Goal: Task Accomplishment & Management: Use online tool/utility

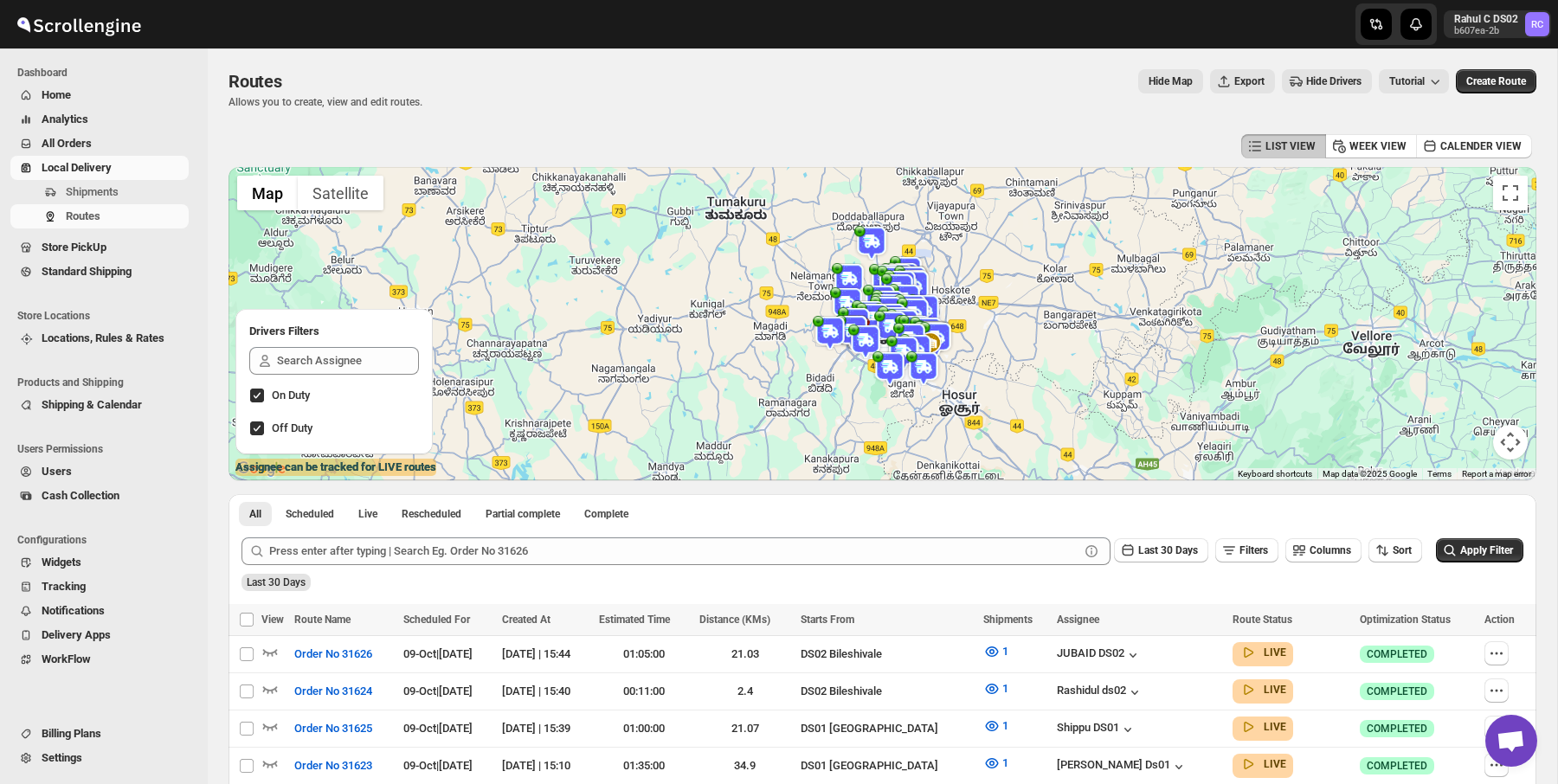
click at [869, 237] on img at bounding box center [871, 243] width 35 height 35
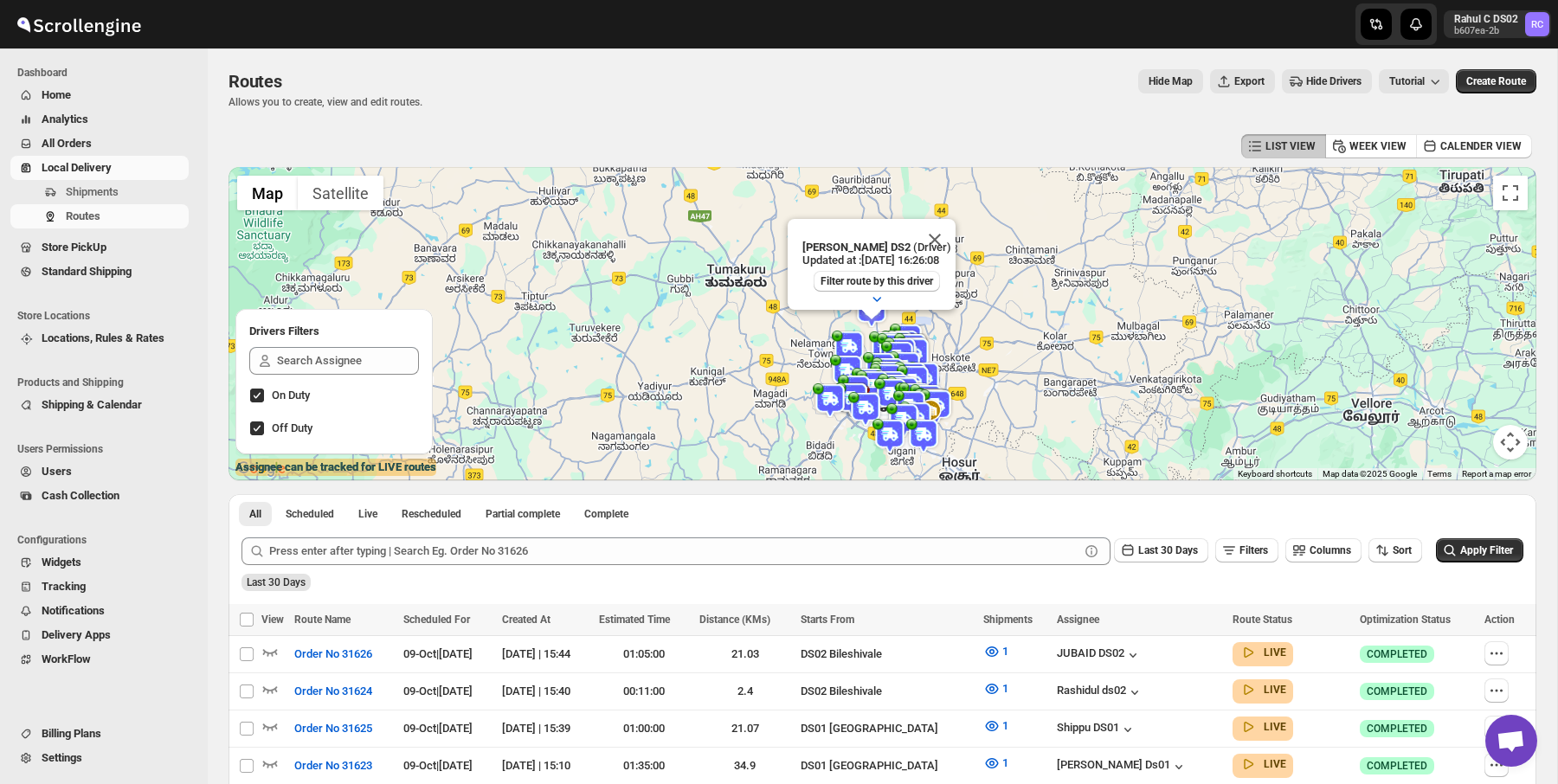
click at [883, 98] on div "Routes Allows you to create, view and edit routes. Hide Map Export Hide Drivers…" at bounding box center [882, 88] width 1308 height 39
click at [884, 286] on button "button" at bounding box center [877, 298] width 39 height 24
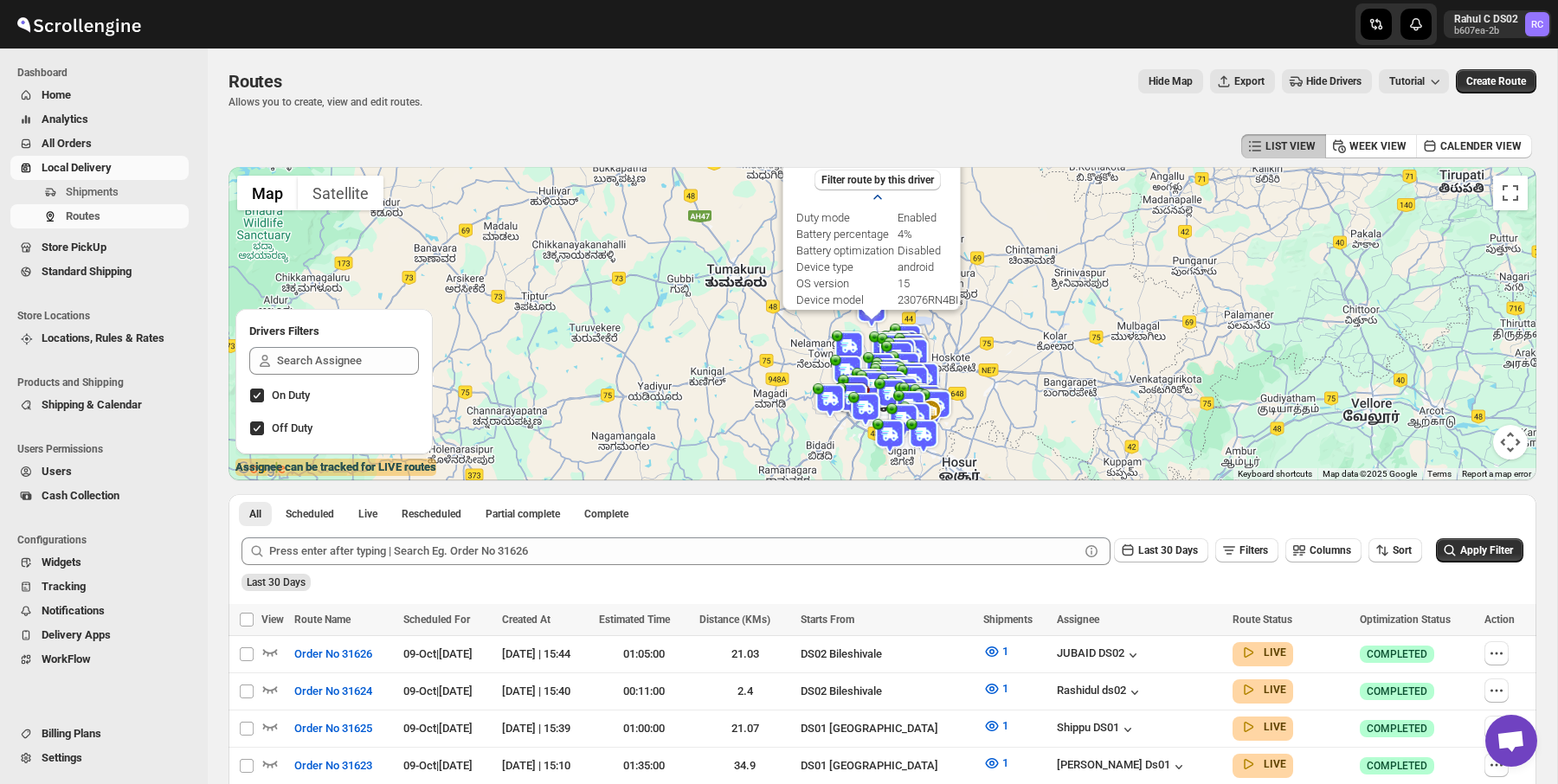
click at [876, 202] on icon "button" at bounding box center [876, 197] width 17 height 17
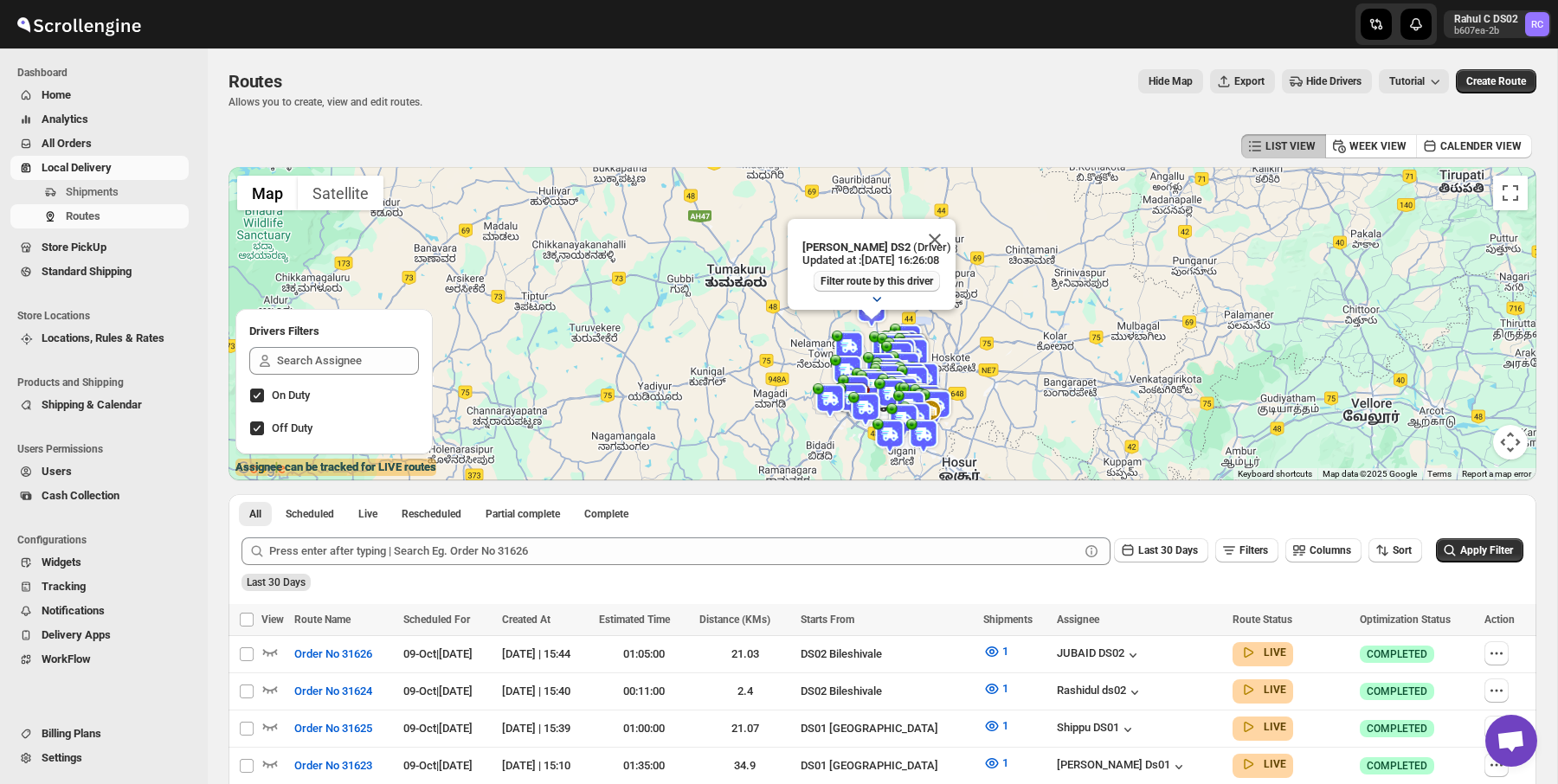
click at [859, 285] on span "Filter route by this driver" at bounding box center [877, 281] width 113 height 14
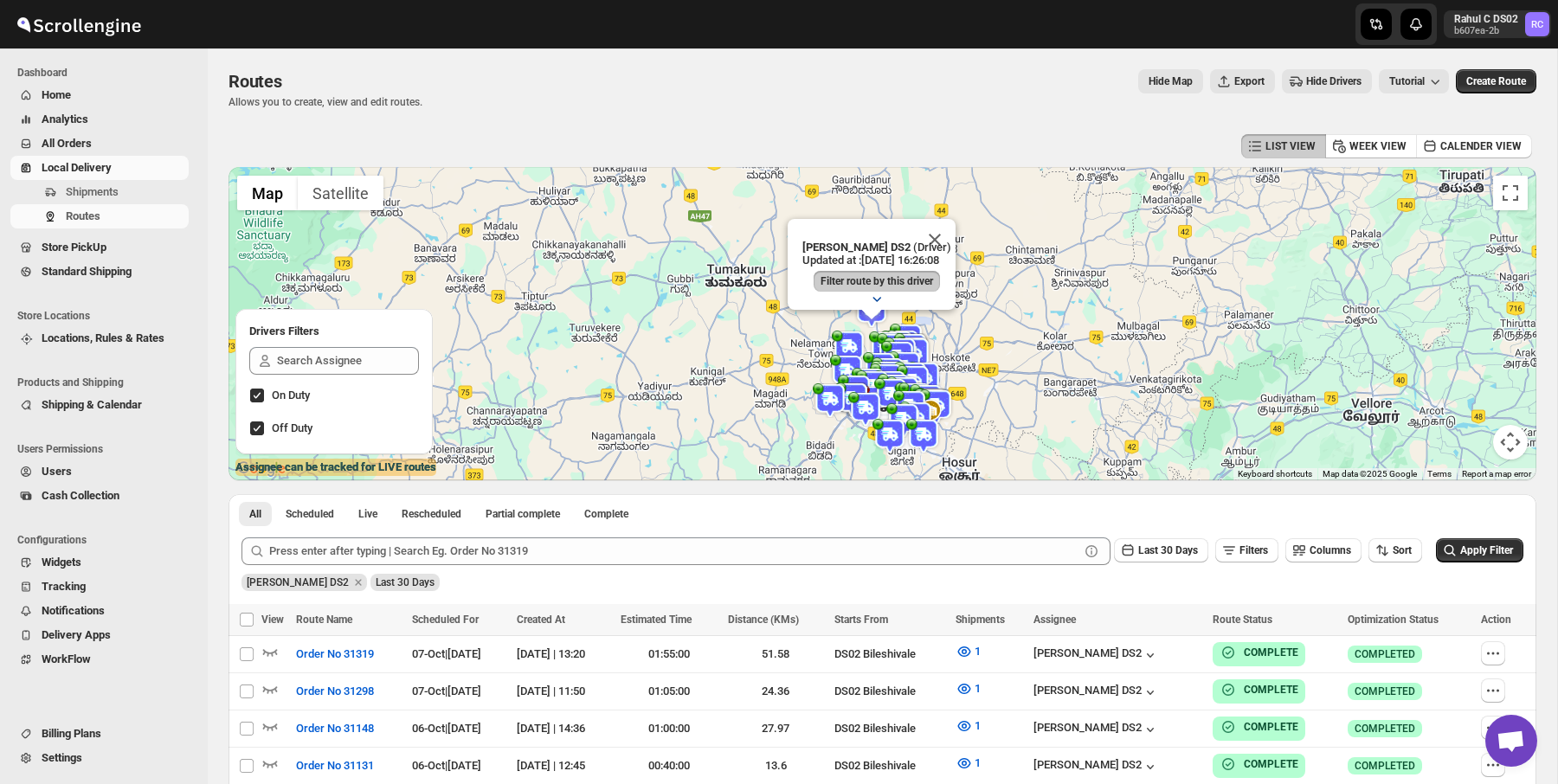
click at [862, 293] on button "button" at bounding box center [877, 298] width 39 height 24
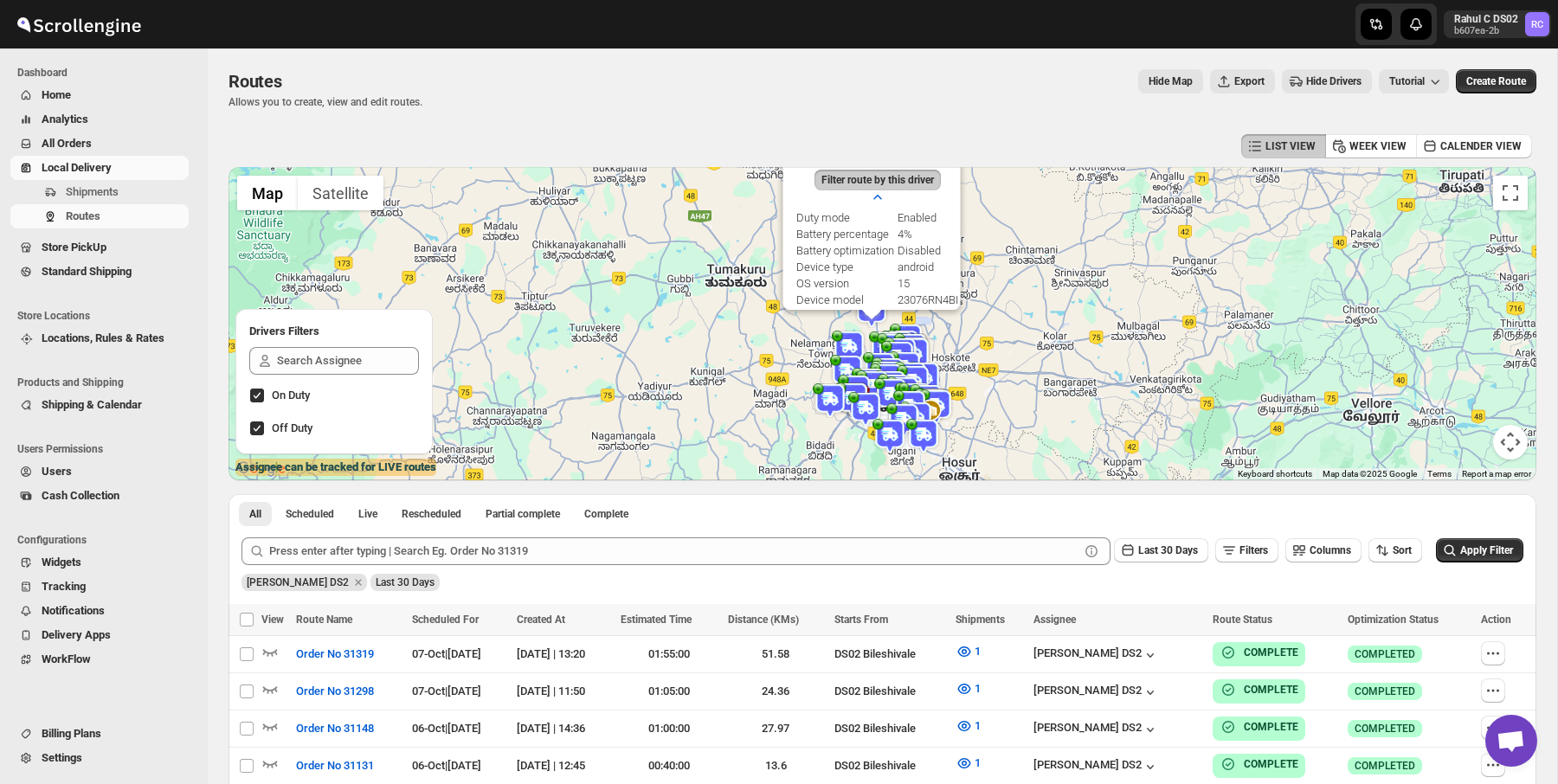
click at [900, 181] on span "Filter route by this driver" at bounding box center [877, 180] width 113 height 14
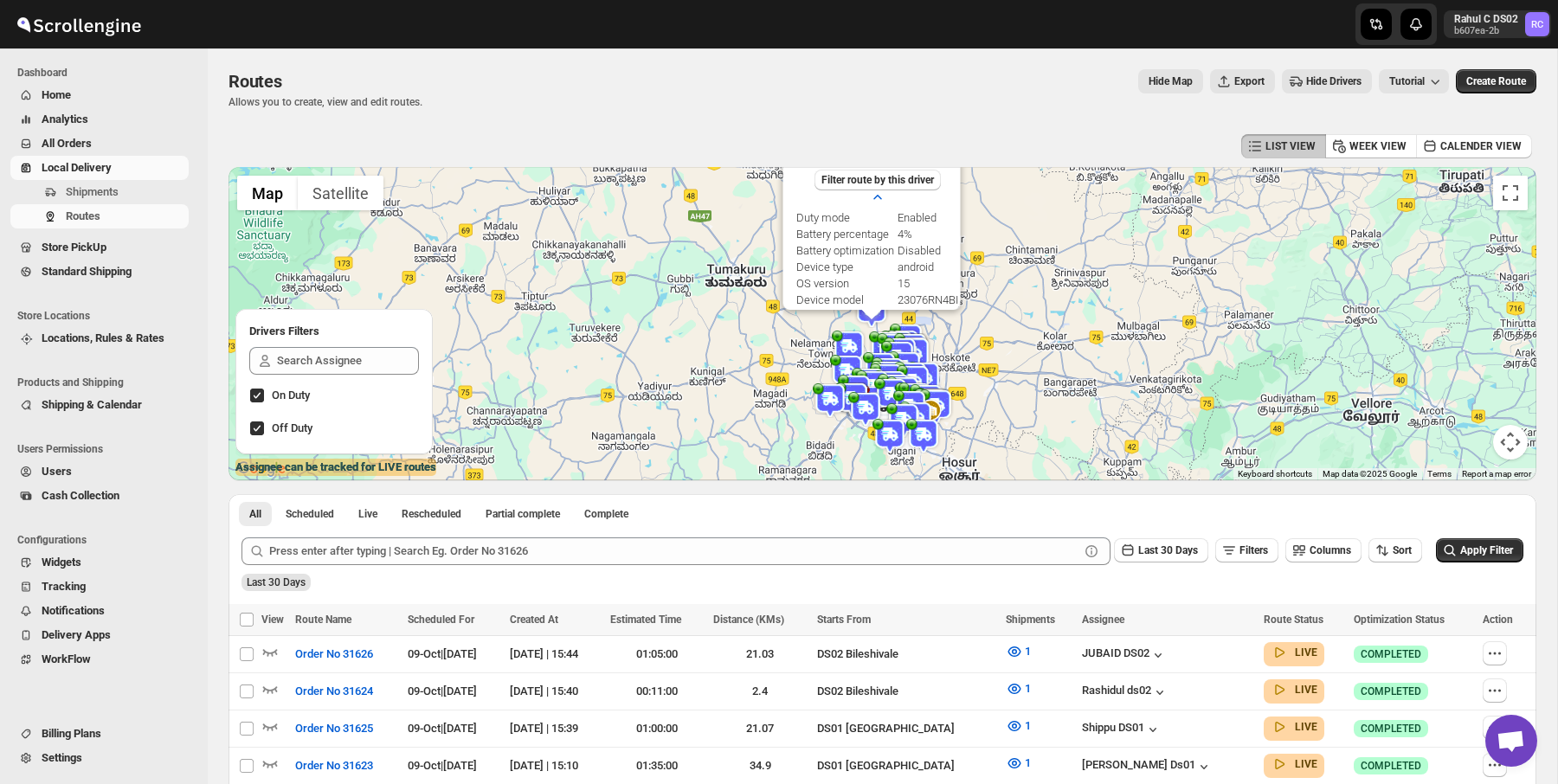
click at [873, 201] on icon "button" at bounding box center [876, 197] width 17 height 17
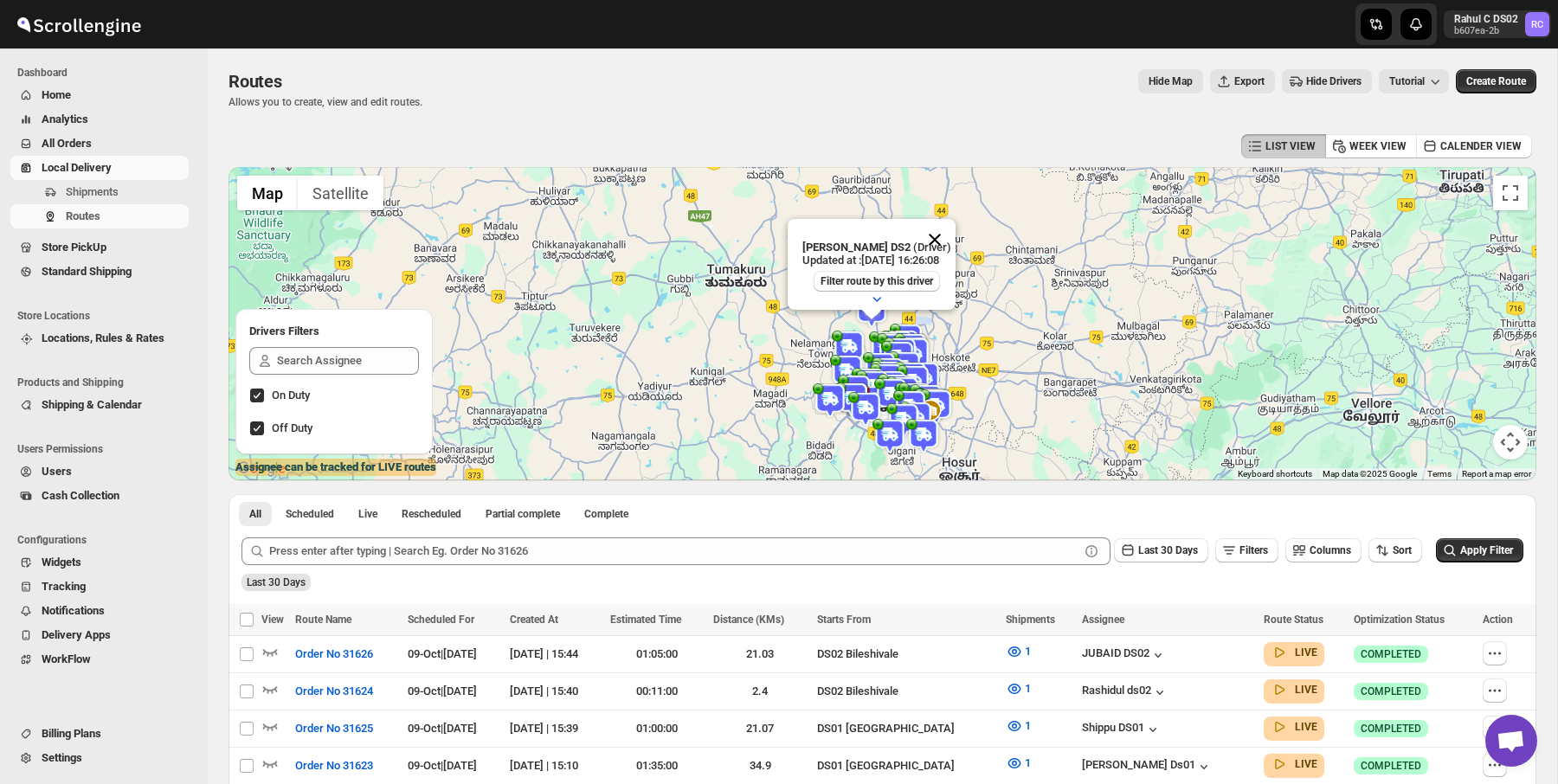
click at [945, 243] on button "Close" at bounding box center [934, 239] width 41 height 41
click at [910, 406] on img at bounding box center [903, 421] width 35 height 35
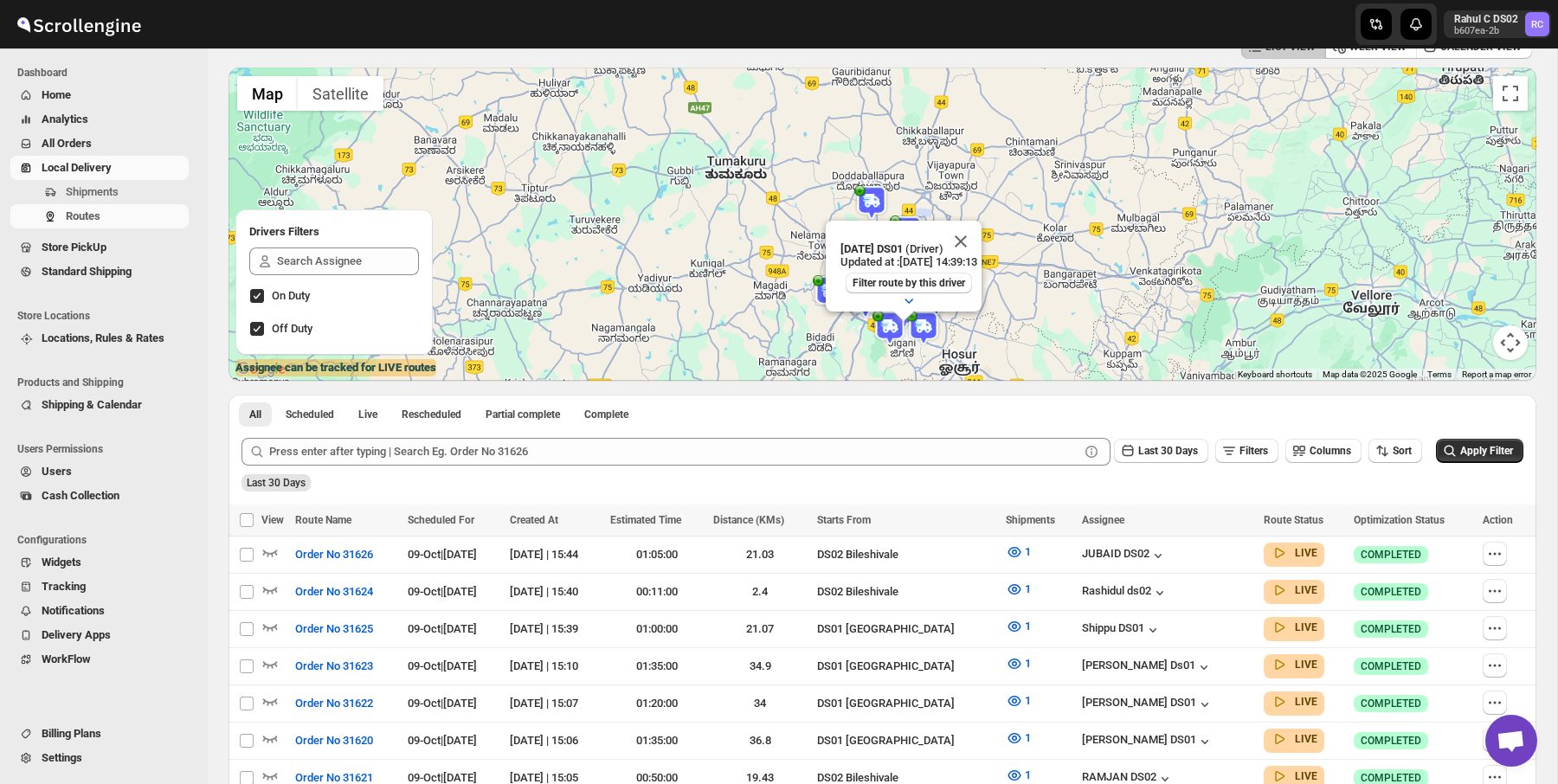
scroll to position [84, 0]
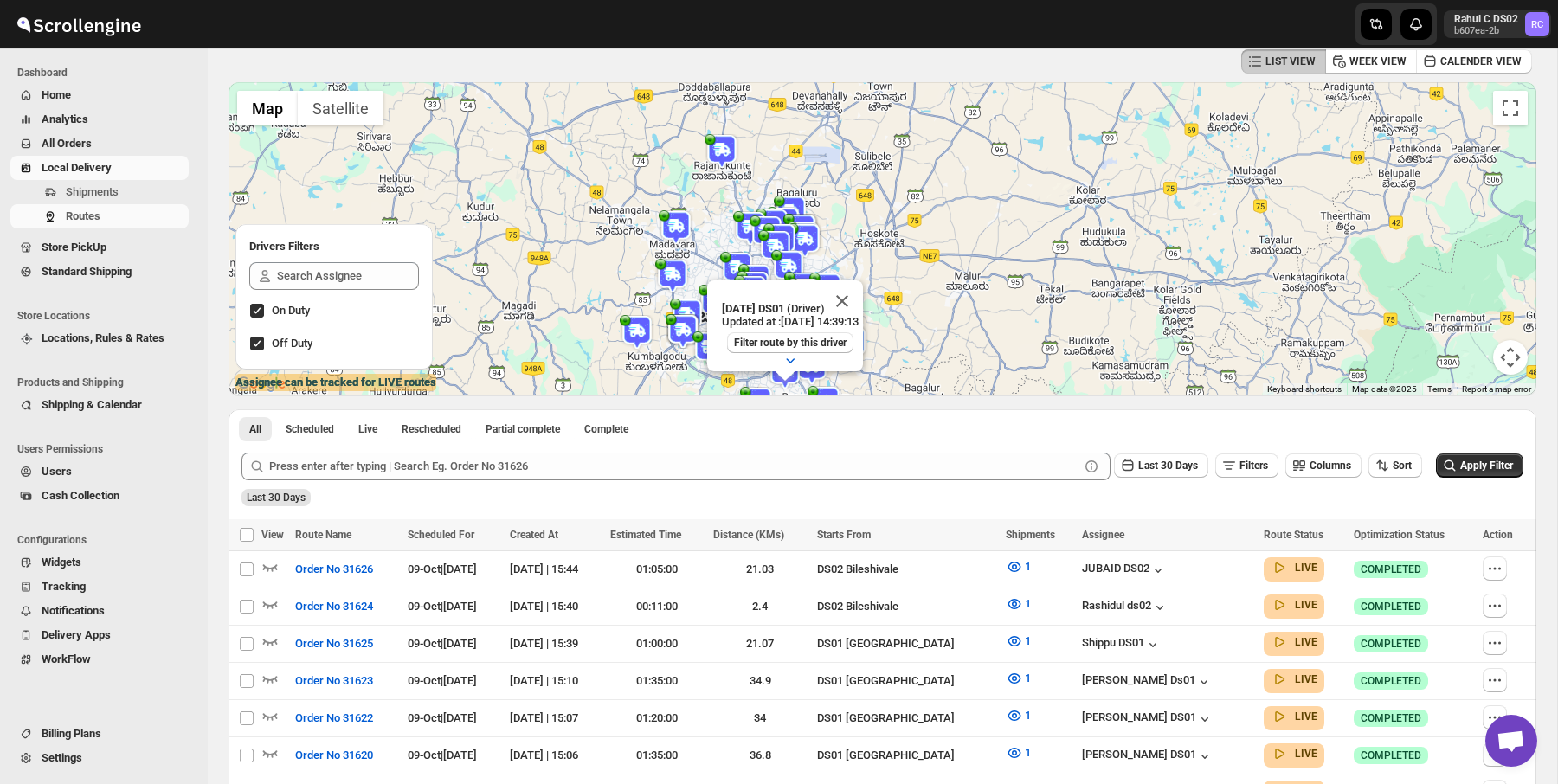
click at [790, 267] on img at bounding box center [789, 268] width 35 height 35
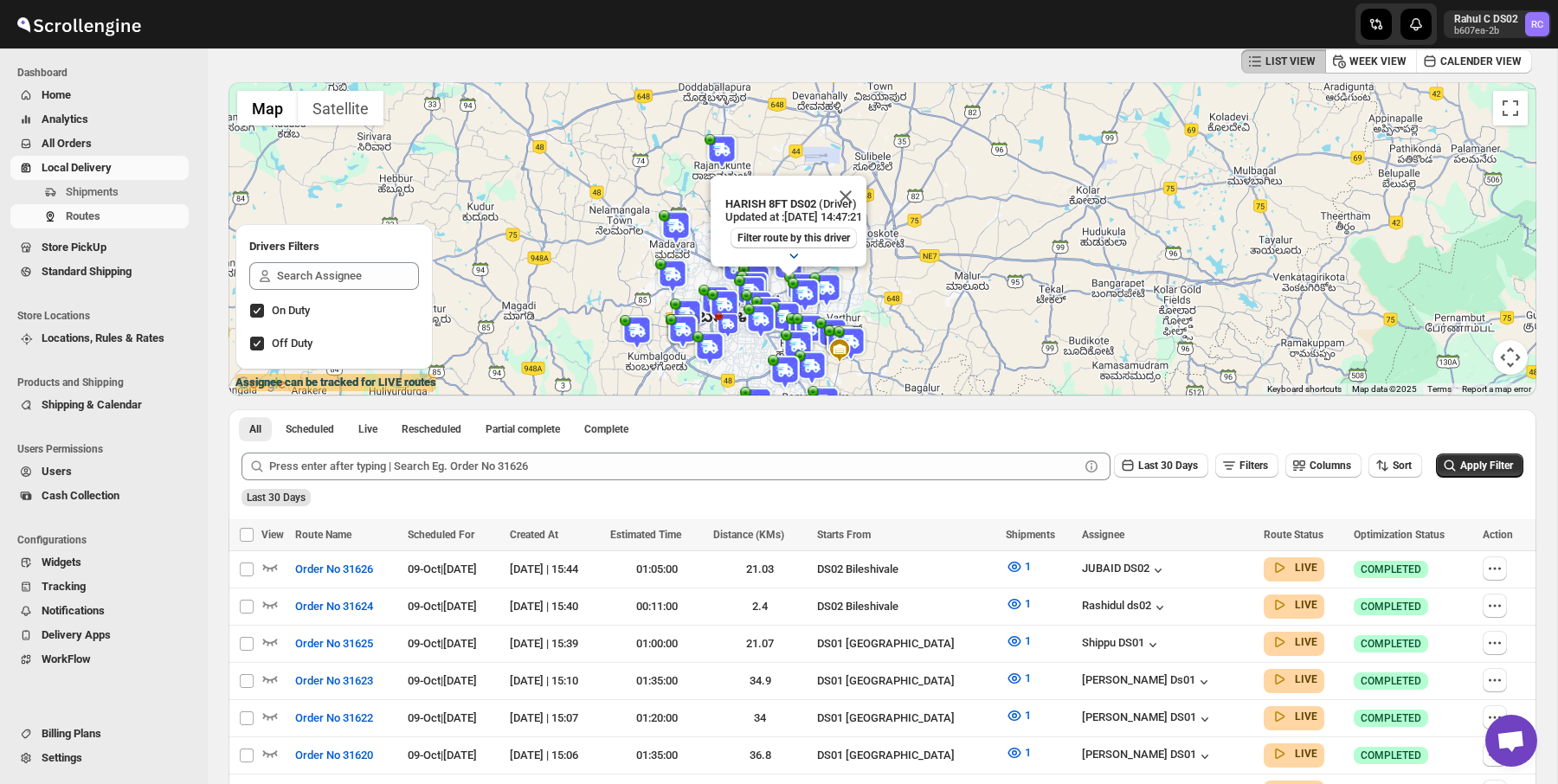
click at [792, 258] on icon "button" at bounding box center [793, 255] width 17 height 17
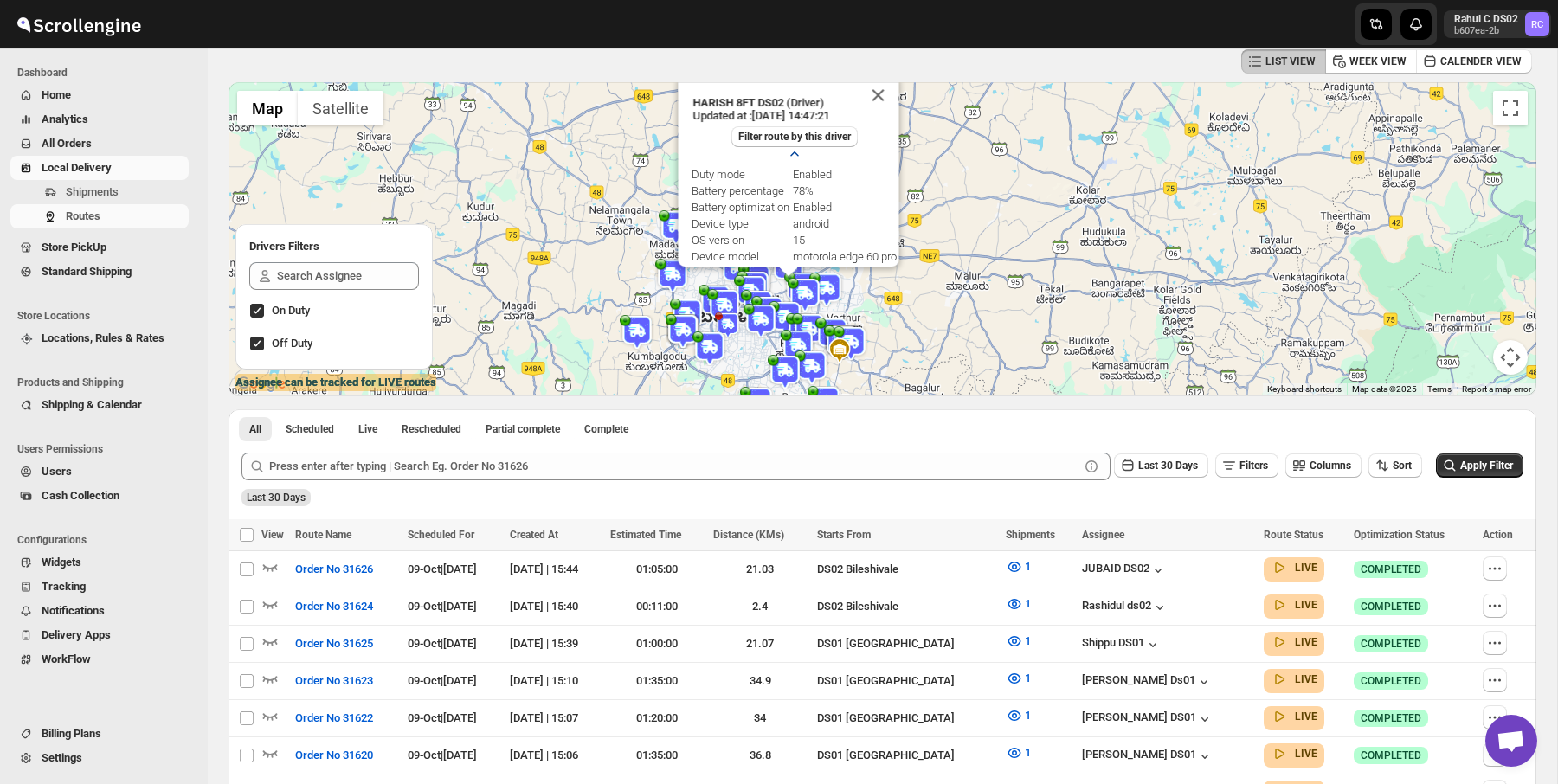
click at [793, 161] on icon "button" at bounding box center [793, 154] width 17 height 17
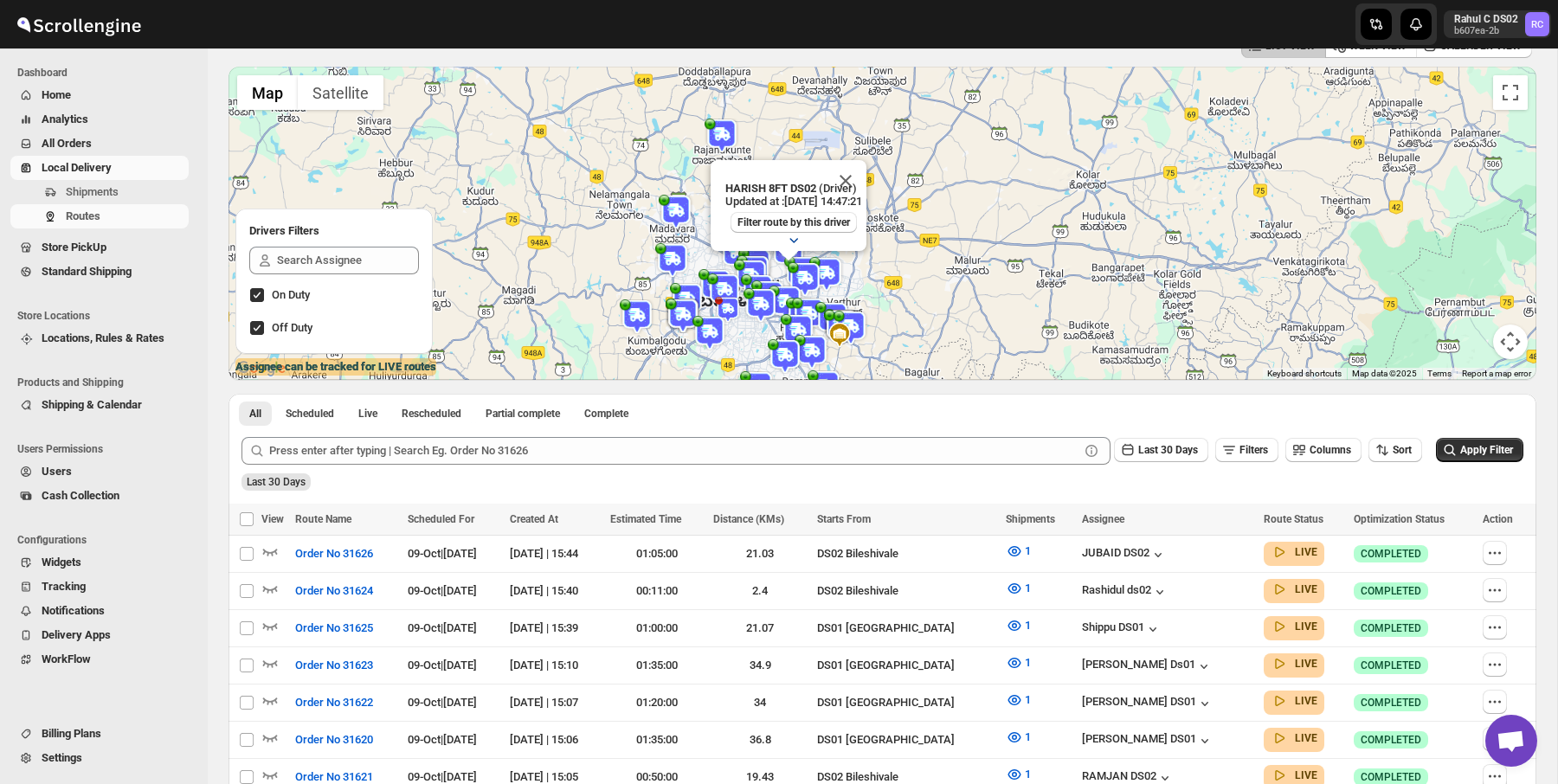
scroll to position [0, 0]
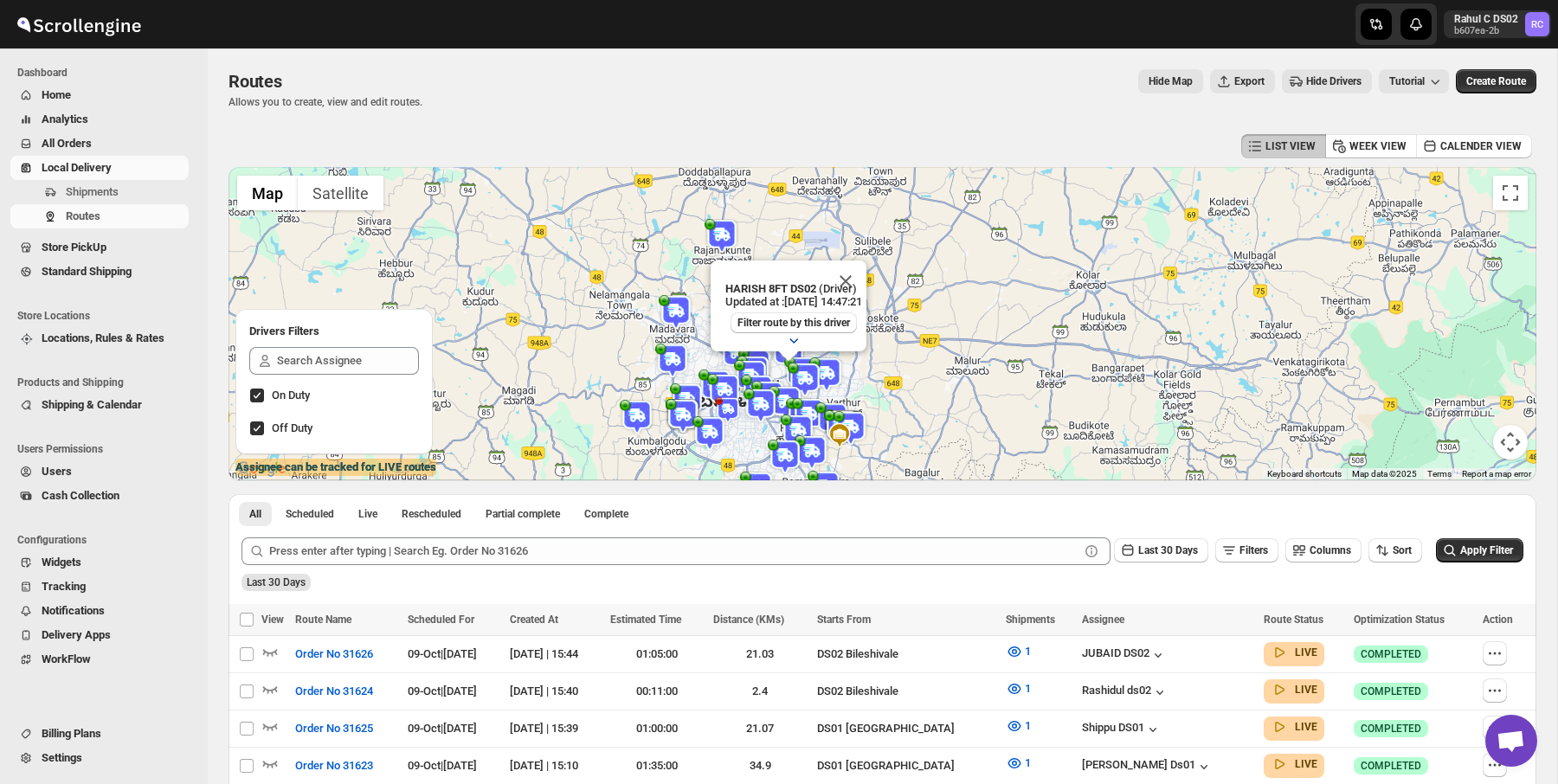
click at [713, 374] on img at bounding box center [724, 392] width 35 height 35
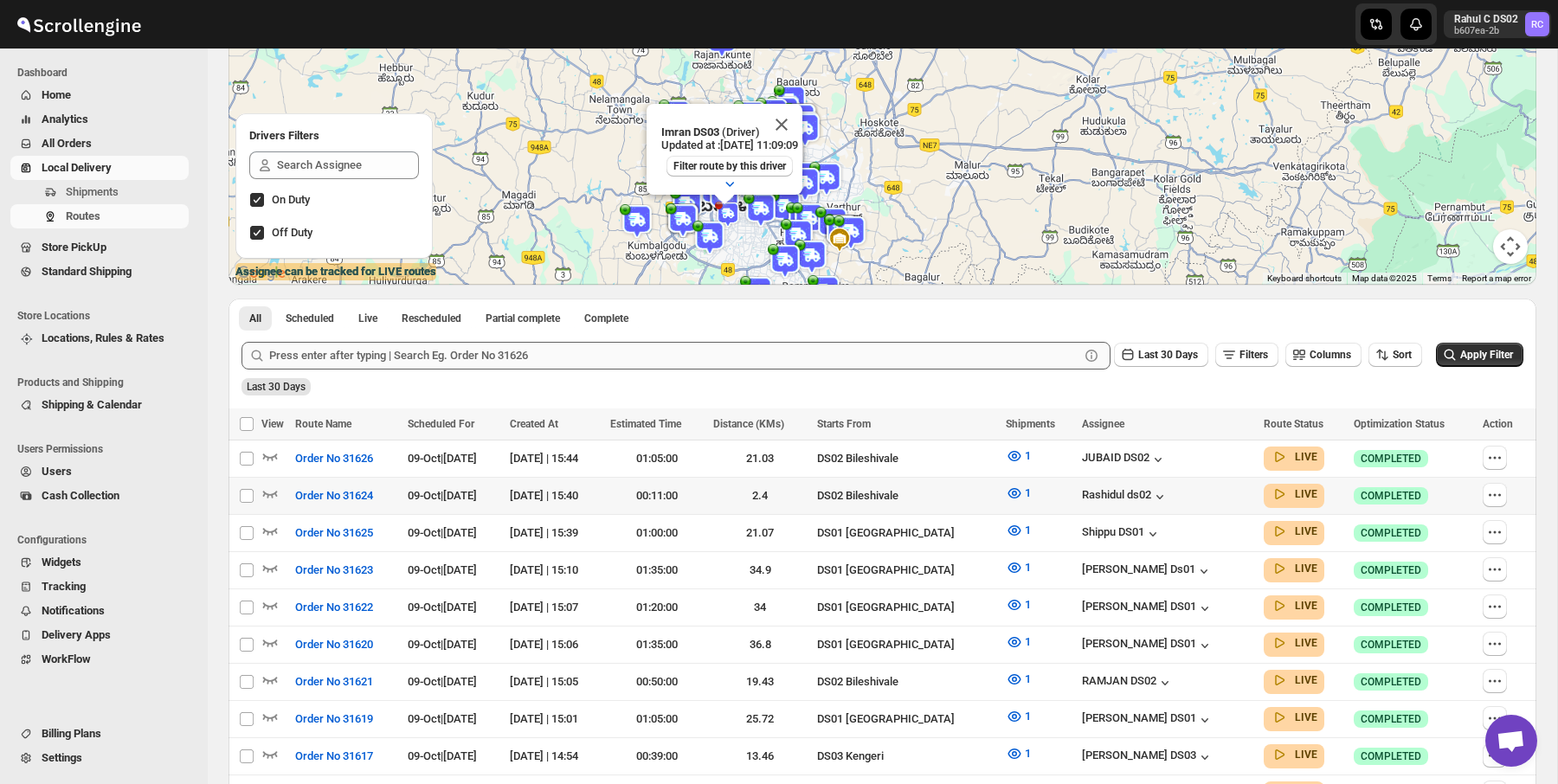
scroll to position [226, 0]
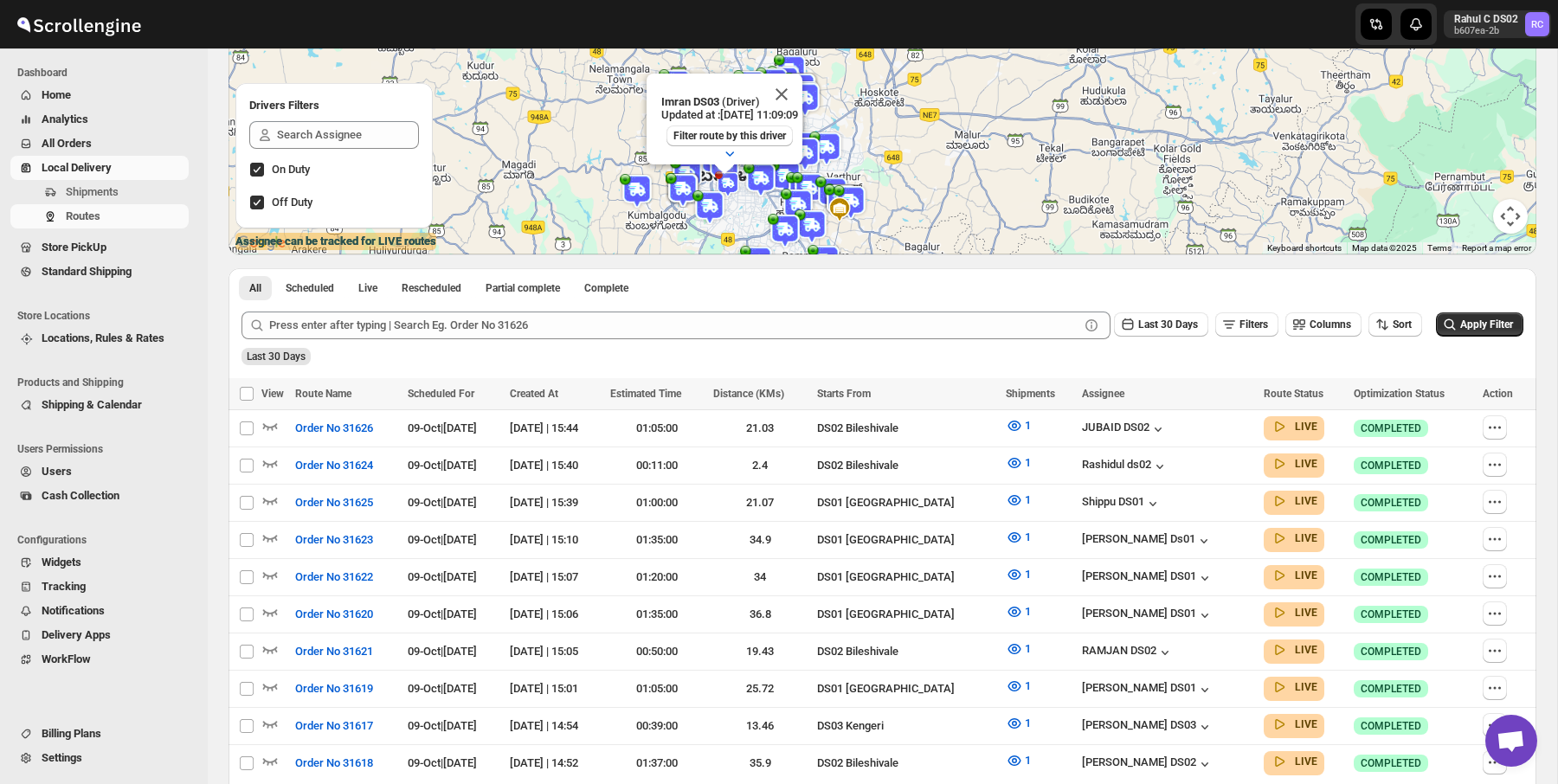
click at [709, 211] on img at bounding box center [710, 208] width 35 height 35
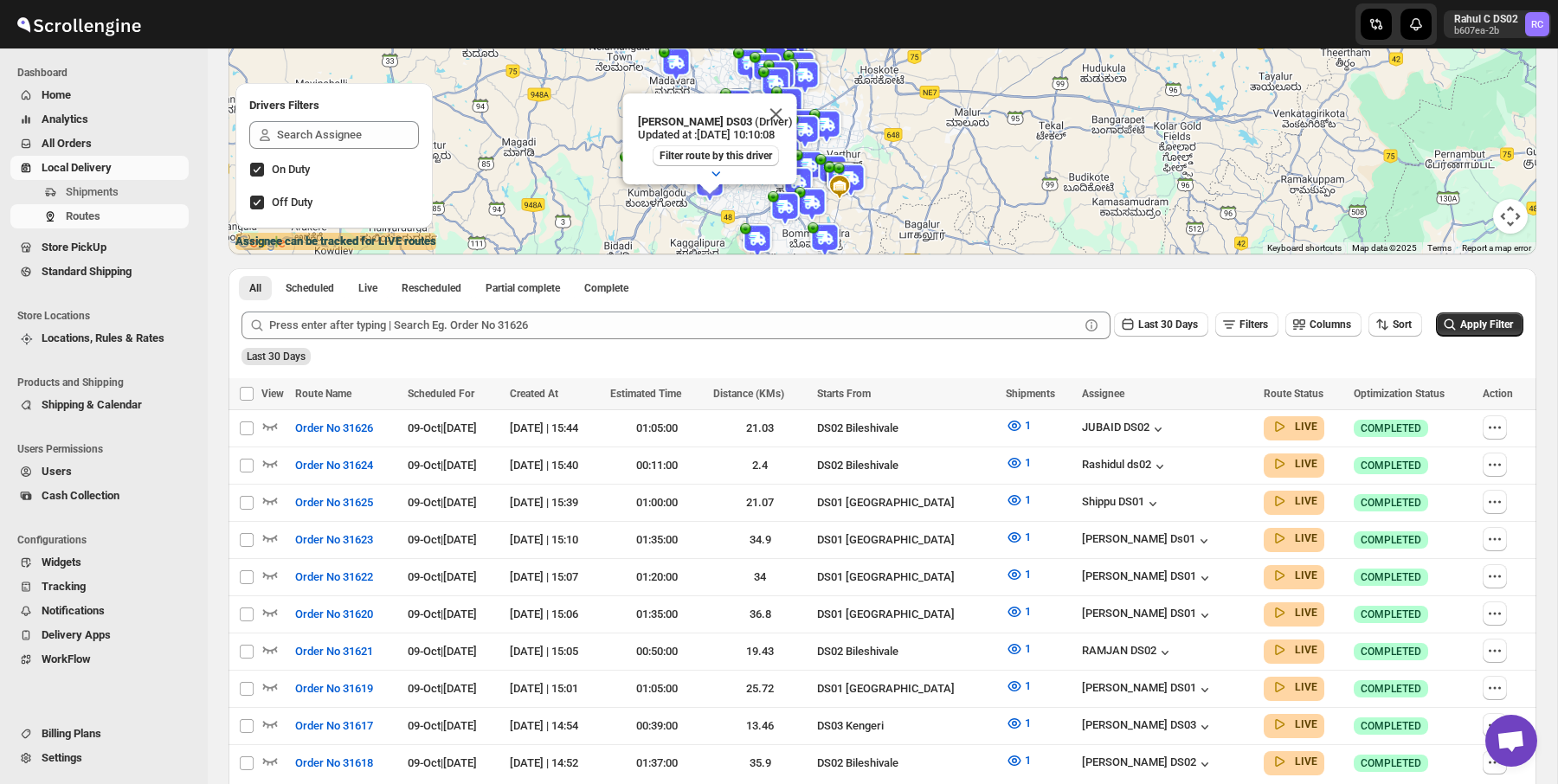
click at [759, 238] on img at bounding box center [757, 240] width 35 height 35
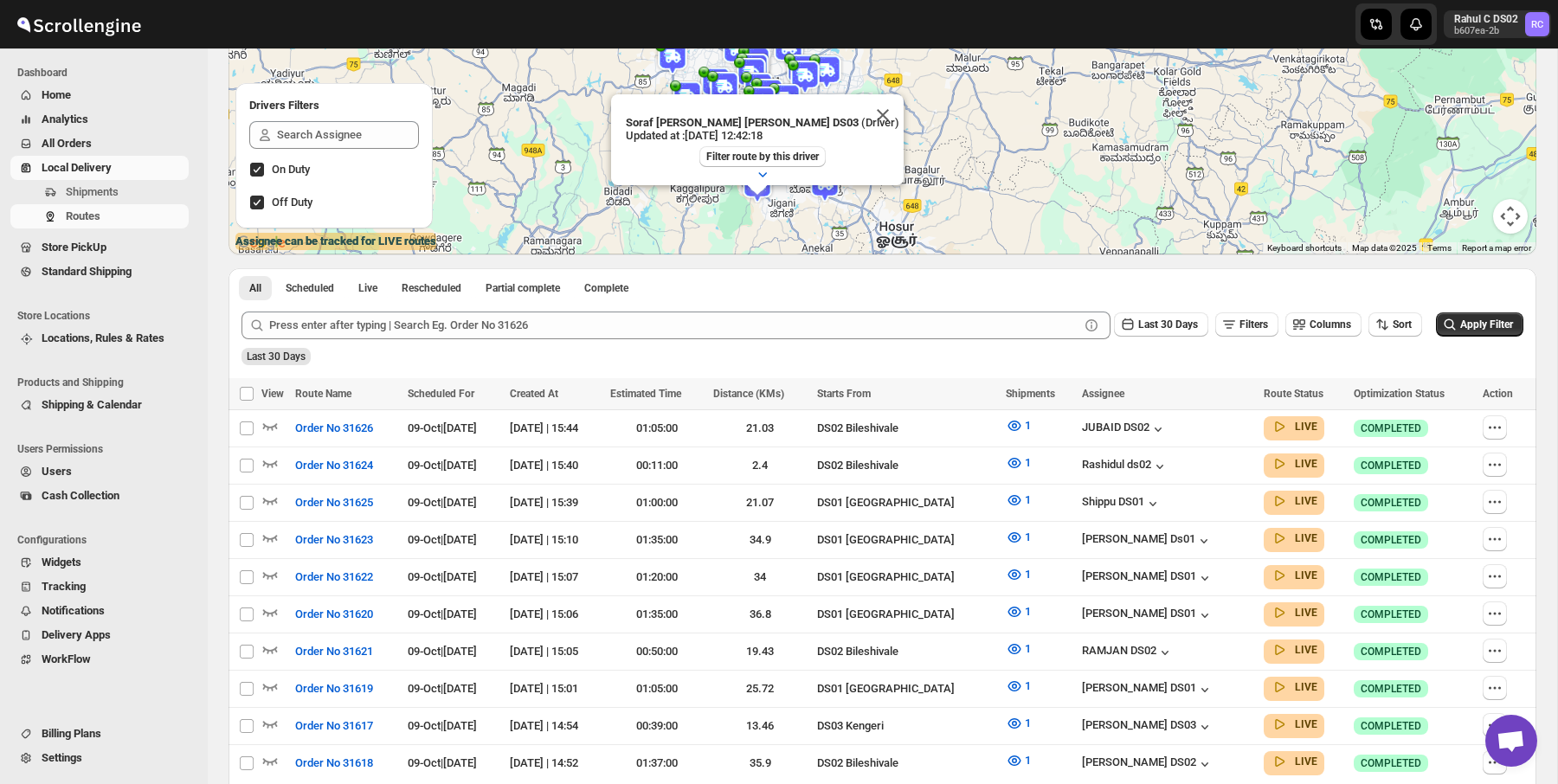
click at [826, 196] on img at bounding box center [824, 185] width 35 height 35
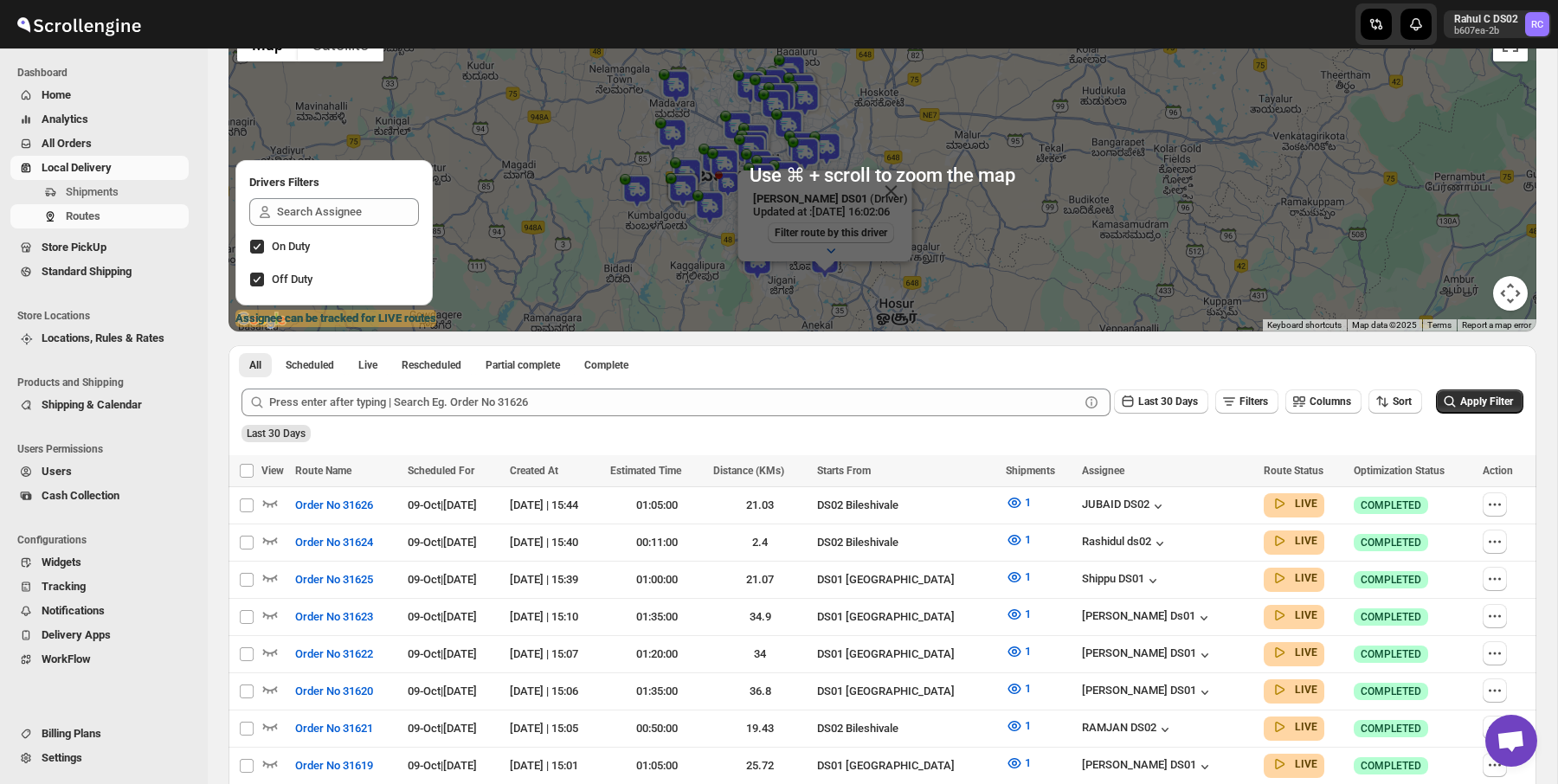
scroll to position [145, 0]
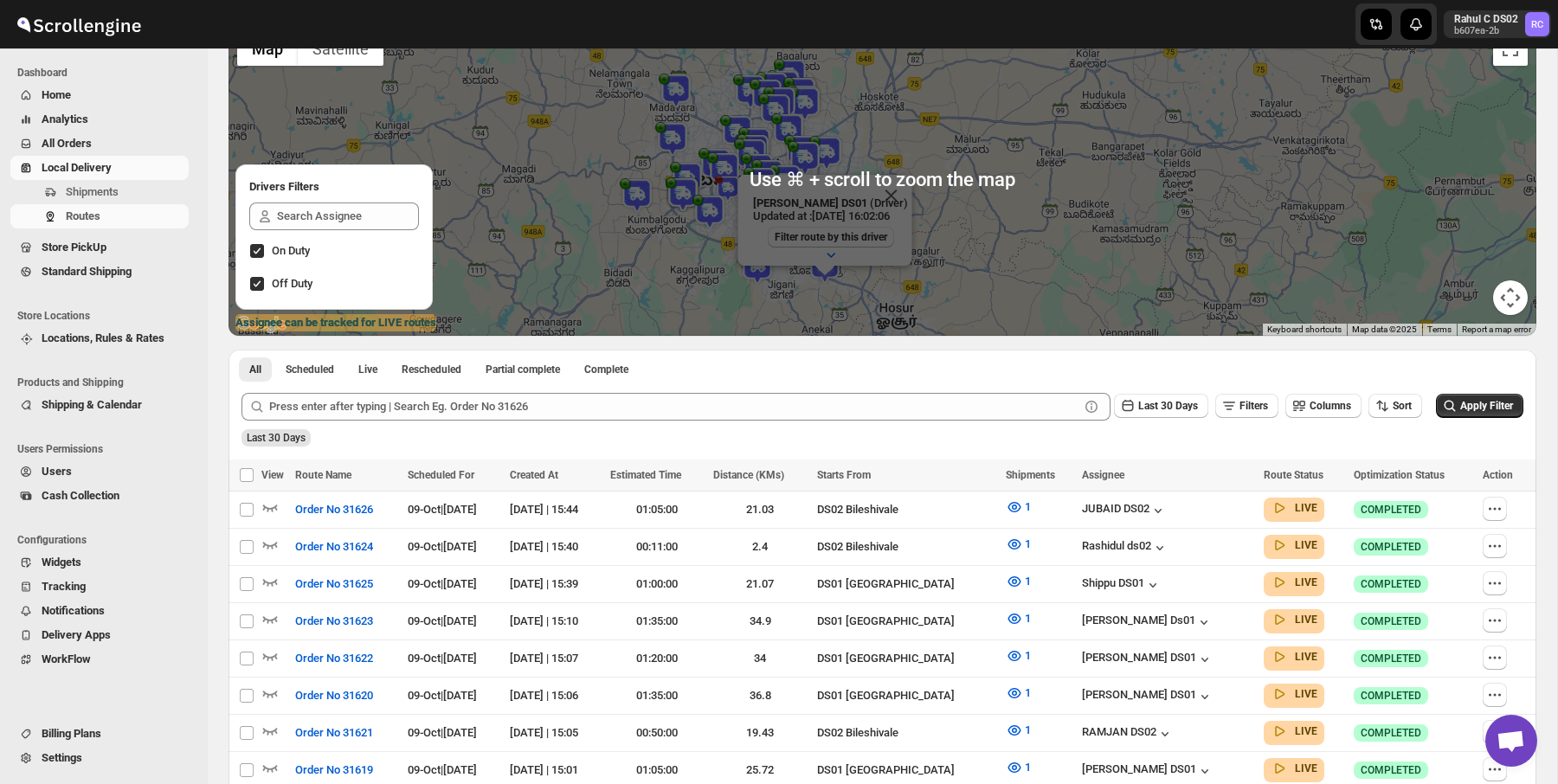
click at [800, 100] on img at bounding box center [805, 104] width 35 height 35
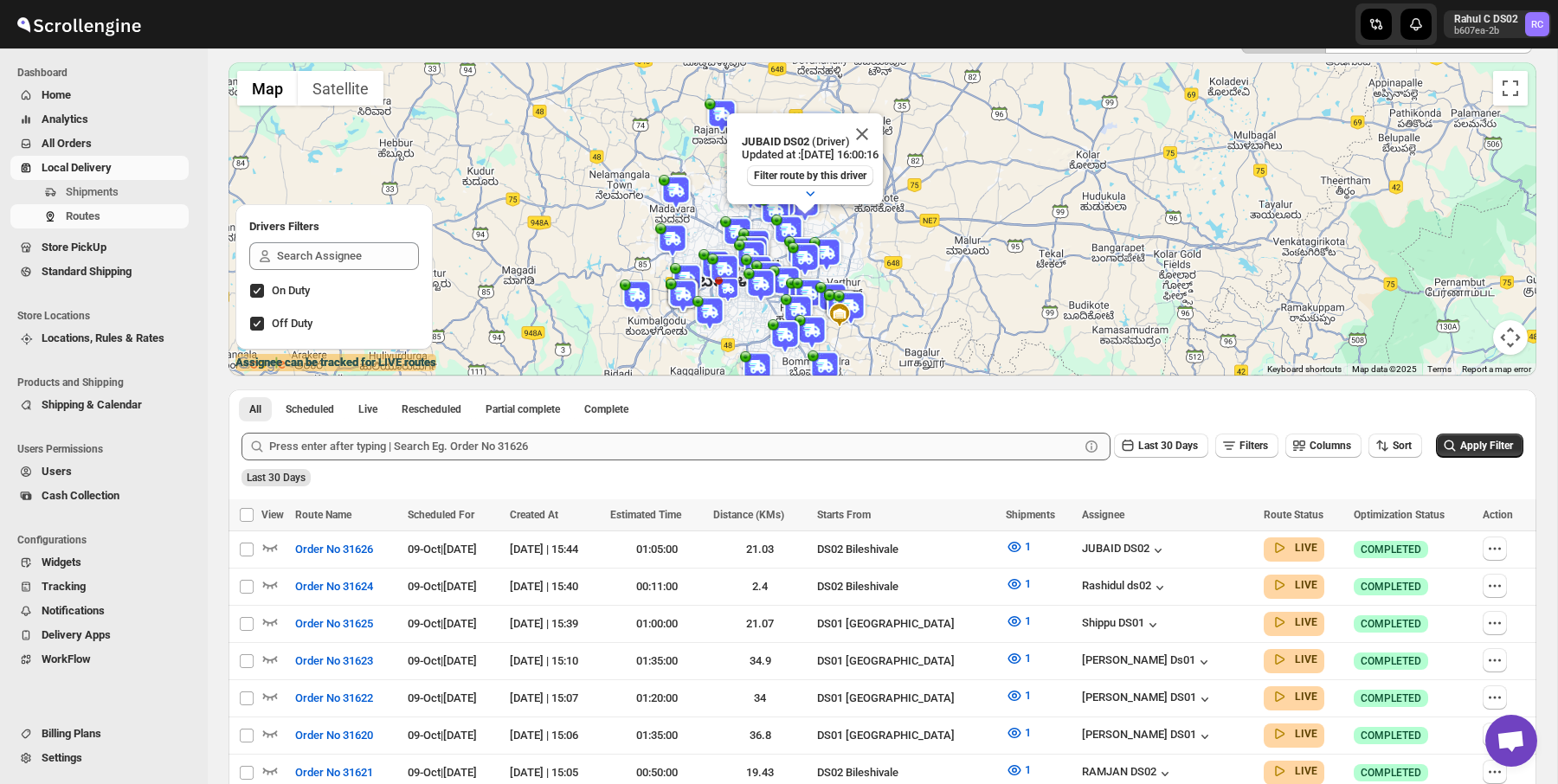
scroll to position [66, 0]
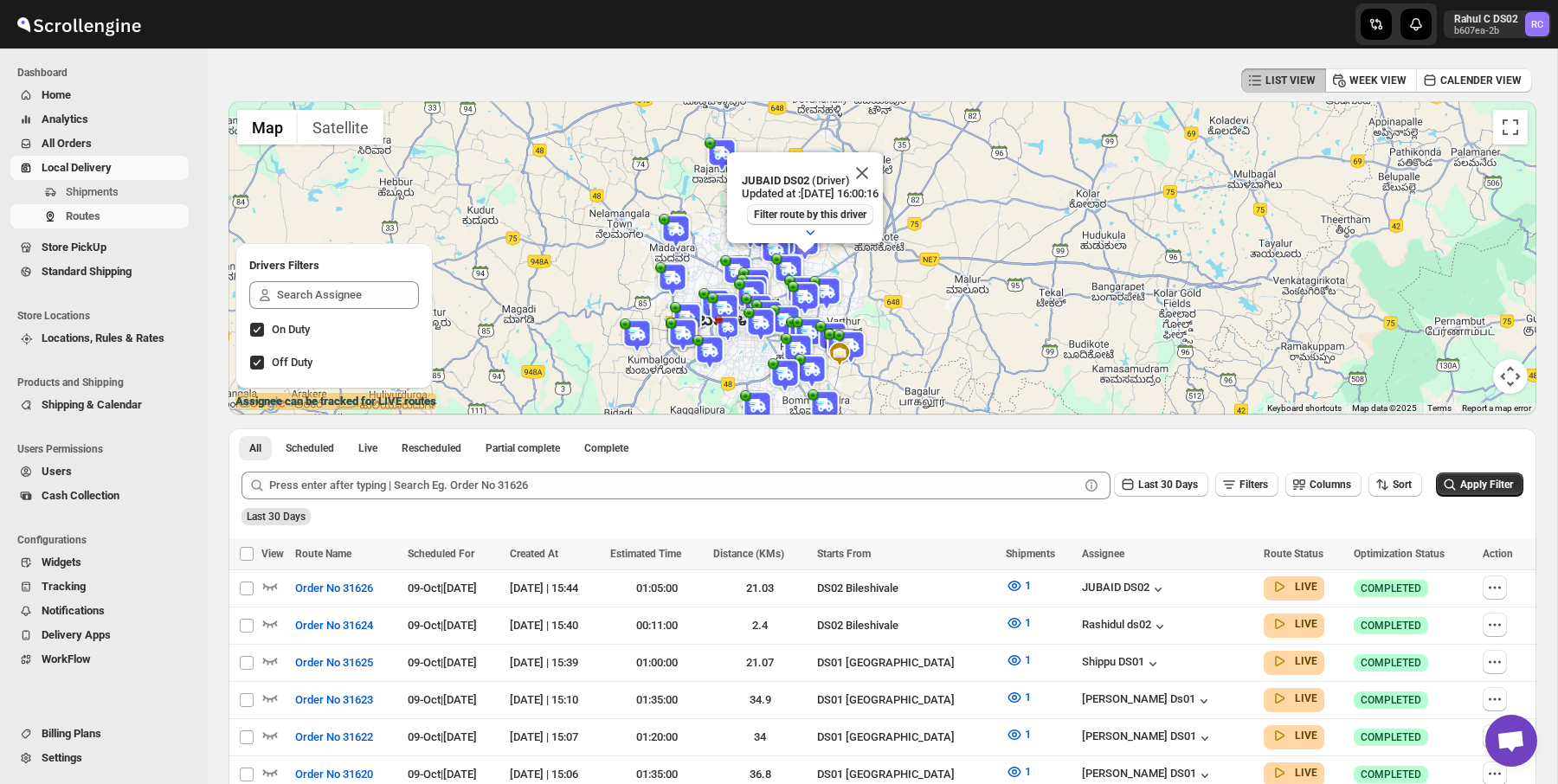
click at [836, 218] on span "Filter route by this driver" at bounding box center [810, 214] width 113 height 14
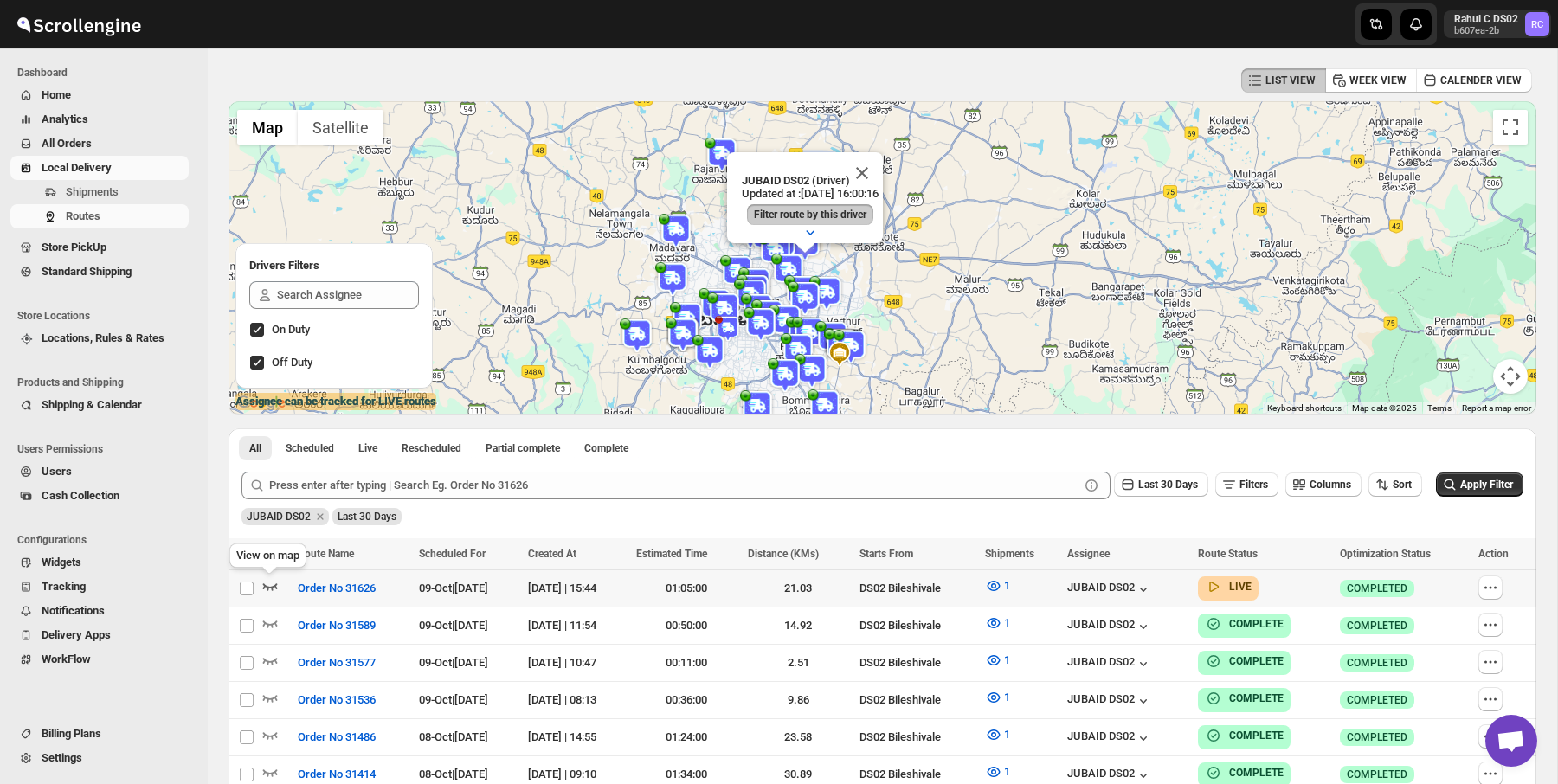
click at [276, 589] on icon "button" at bounding box center [271, 588] width 15 height 7
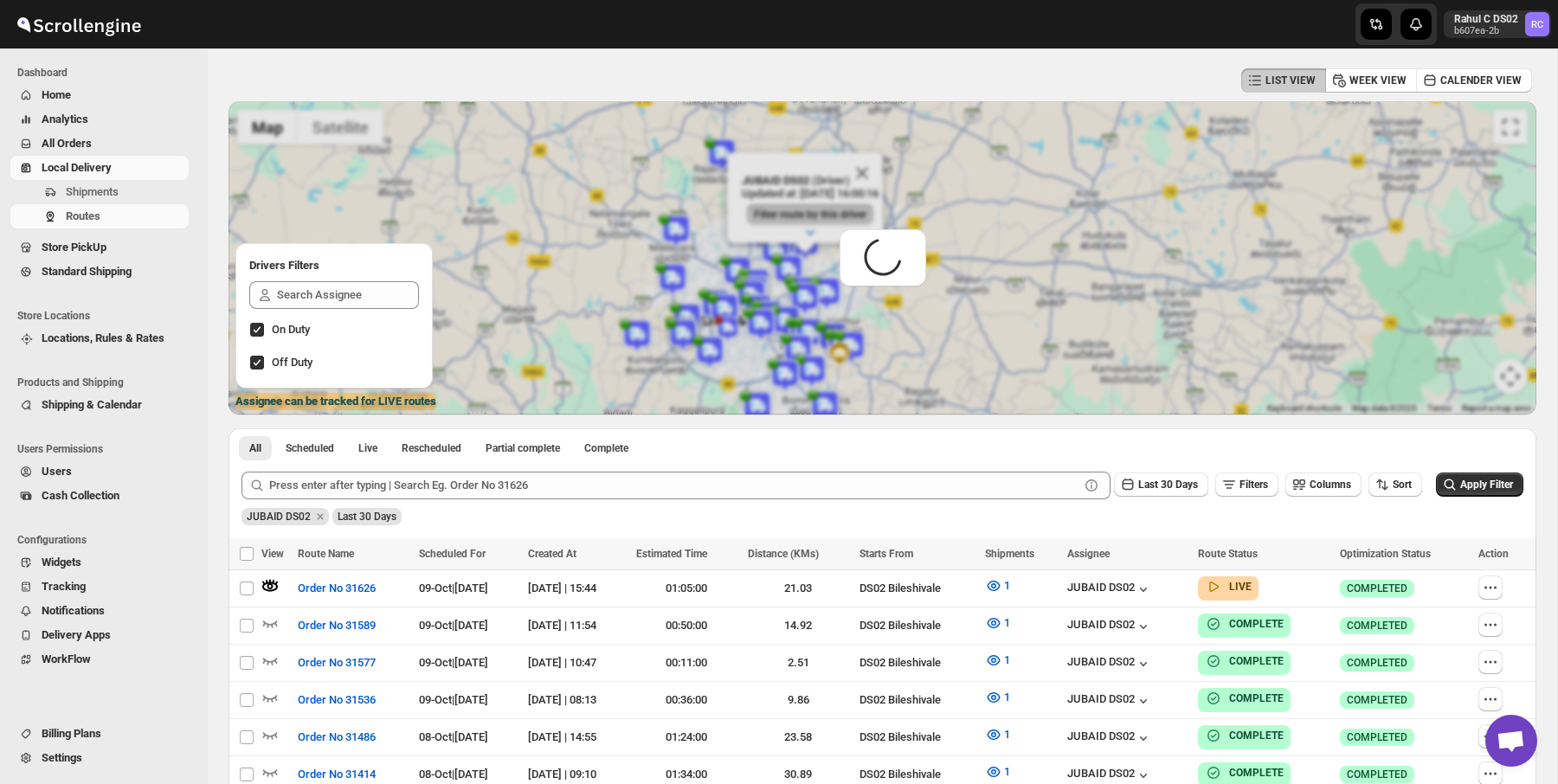
scroll to position [0, 0]
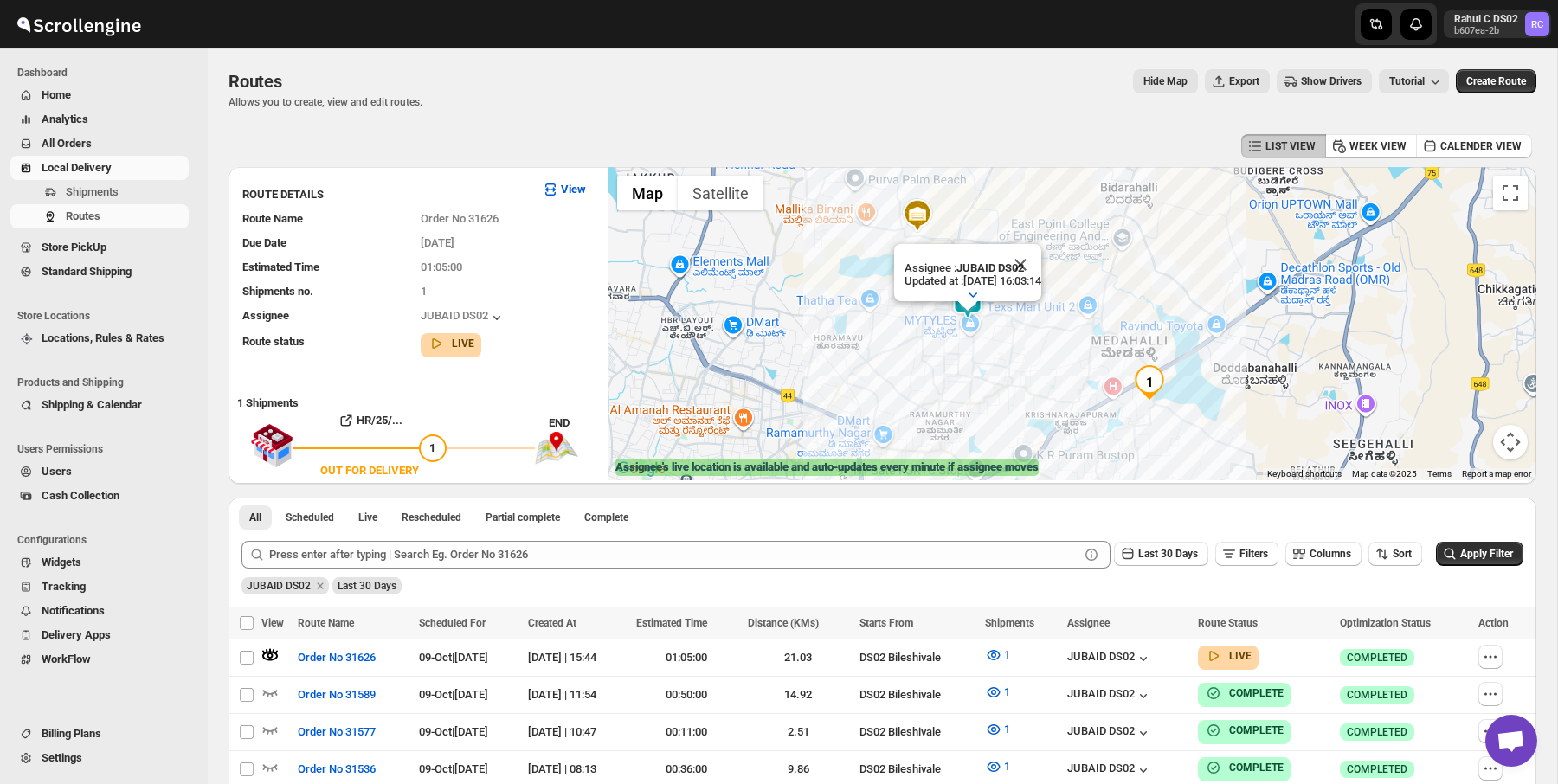
click at [500, 99] on div "Routes Allows you to create, view and edit routes. Hide Map Export Show Drivers…" at bounding box center [882, 88] width 1308 height 39
click at [538, 68] on div "Routes. This page is ready Routes Allows you to create, view and edit routes. H…" at bounding box center [882, 89] width 1308 height 82
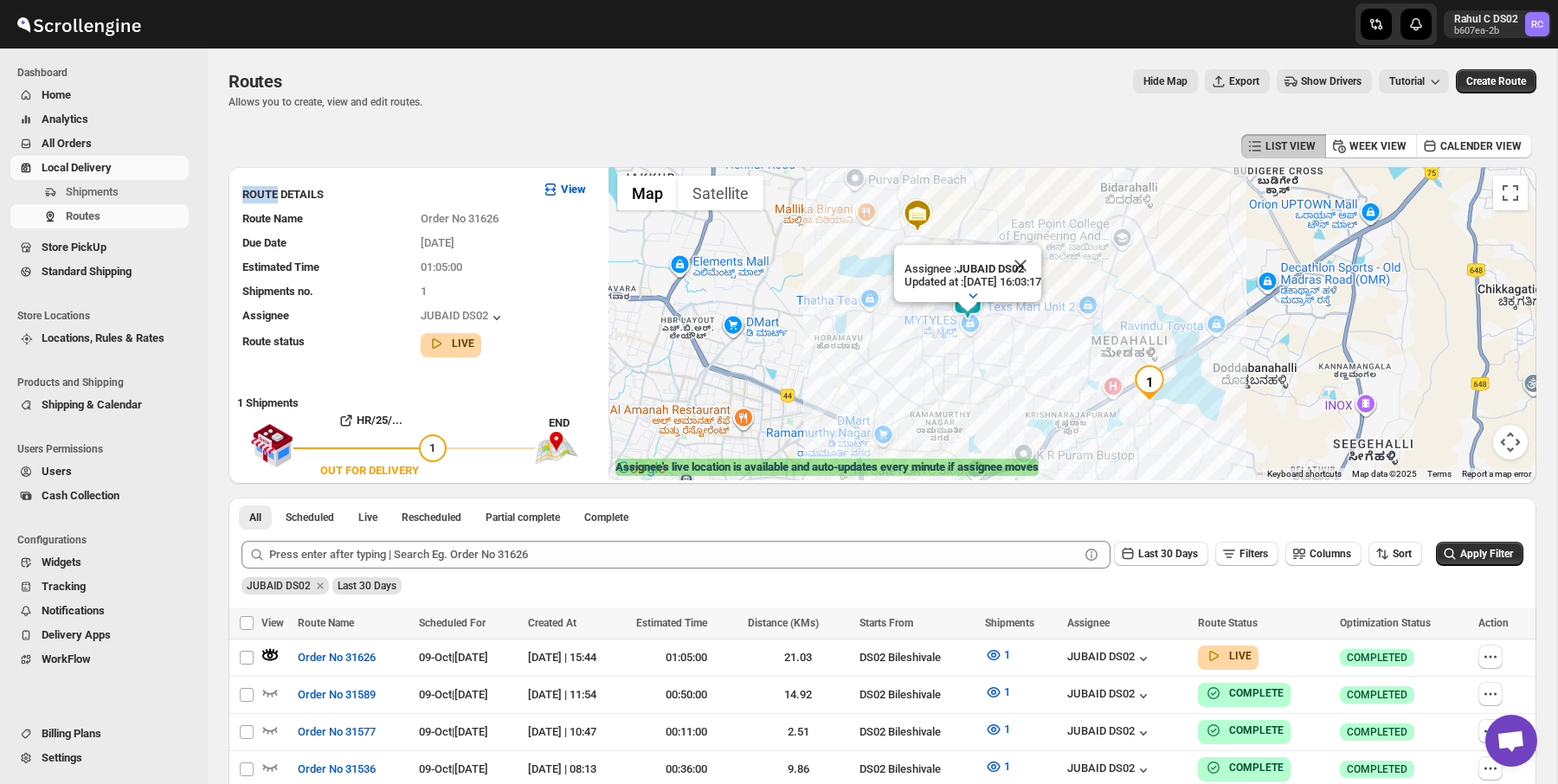
click at [1303, 75] on span "Show Drivers" at bounding box center [1331, 81] width 61 height 14
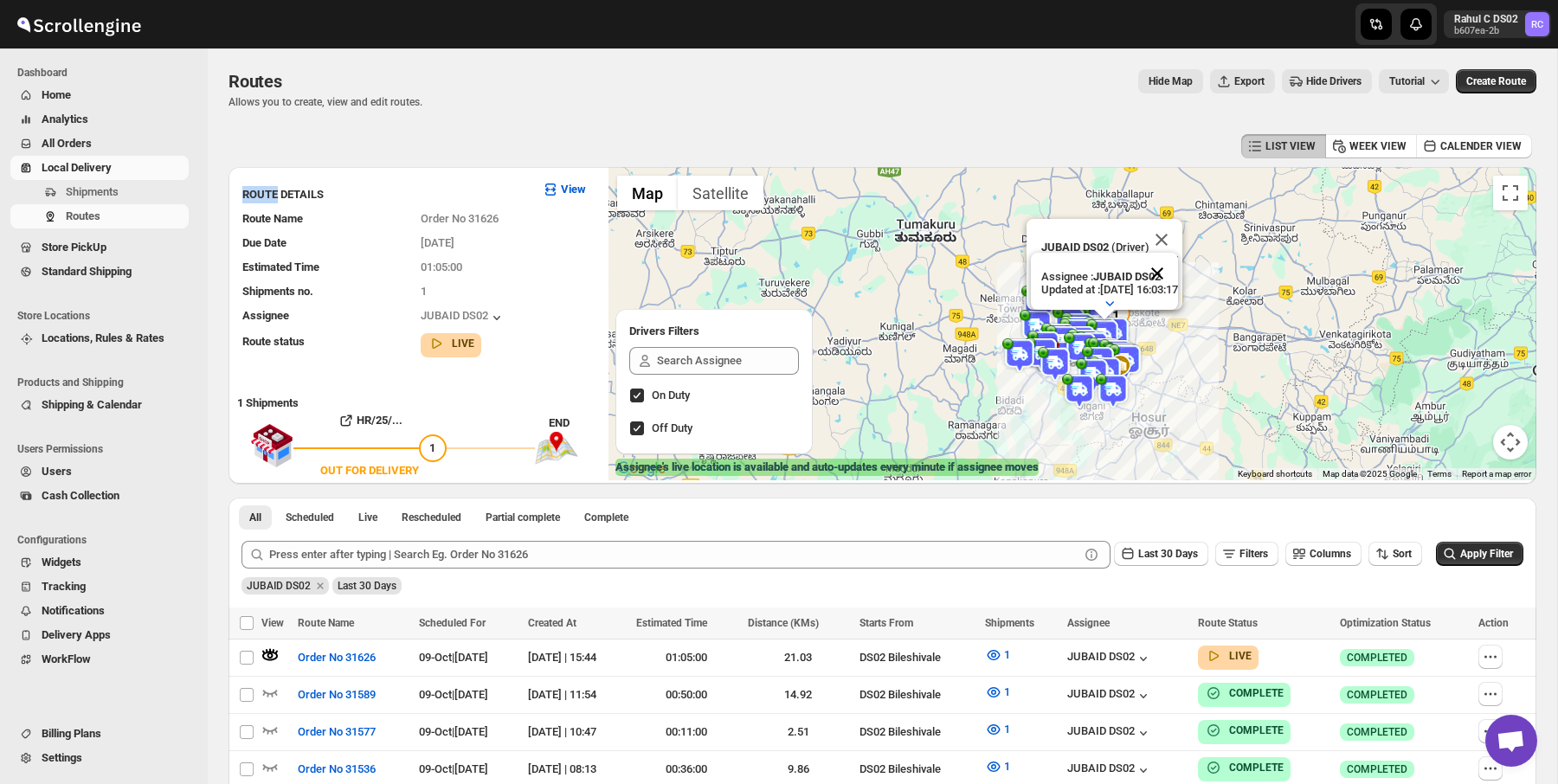
click at [1177, 265] on button "Close" at bounding box center [1156, 273] width 41 height 41
click at [1056, 342] on img at bounding box center [1042, 355] width 35 height 35
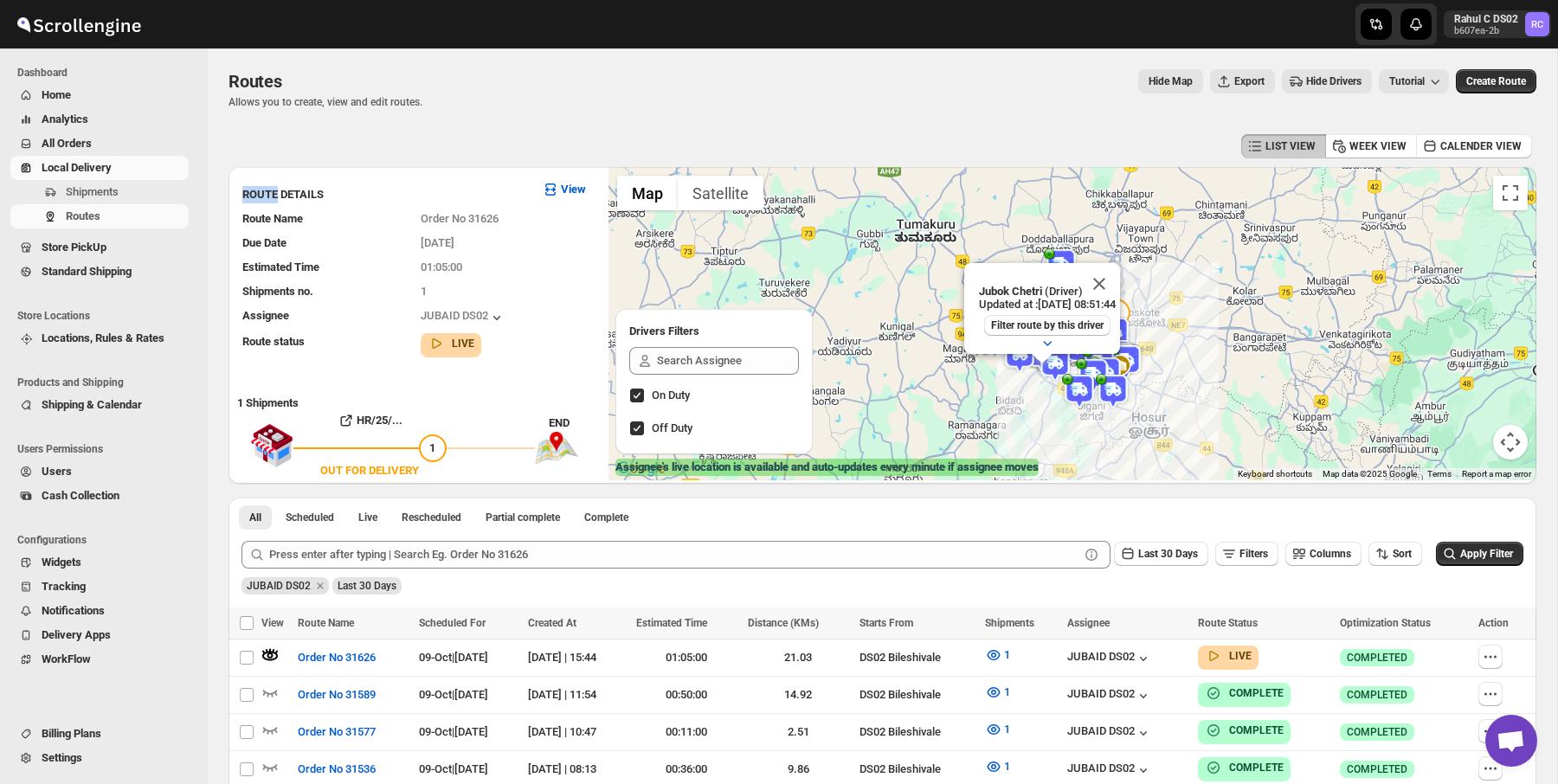
click at [819, 65] on div "Routes. This page is ready Routes Allows you to create, view and edit routes. H…" at bounding box center [882, 89] width 1308 height 82
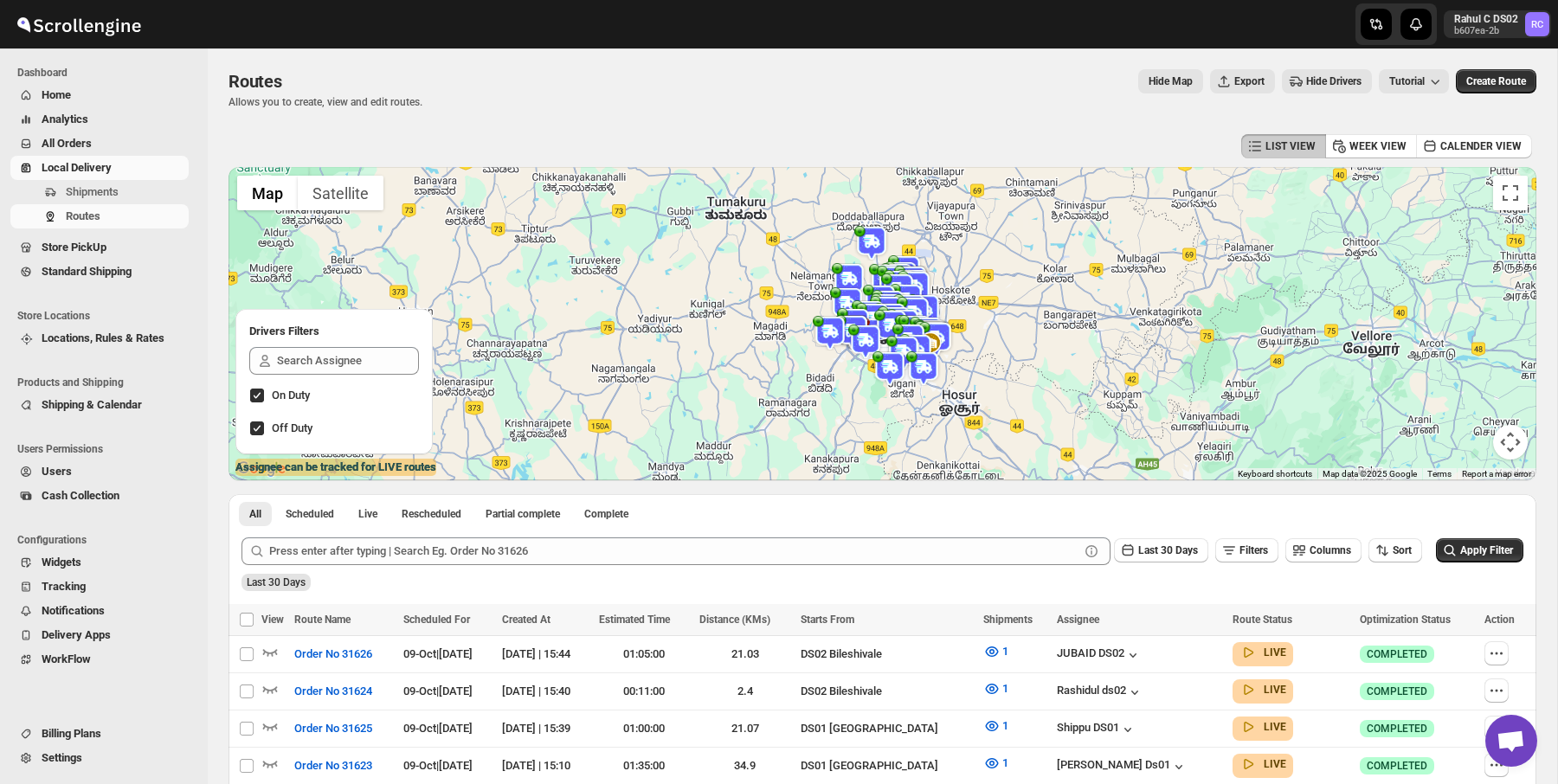
click at [867, 250] on img at bounding box center [871, 243] width 35 height 35
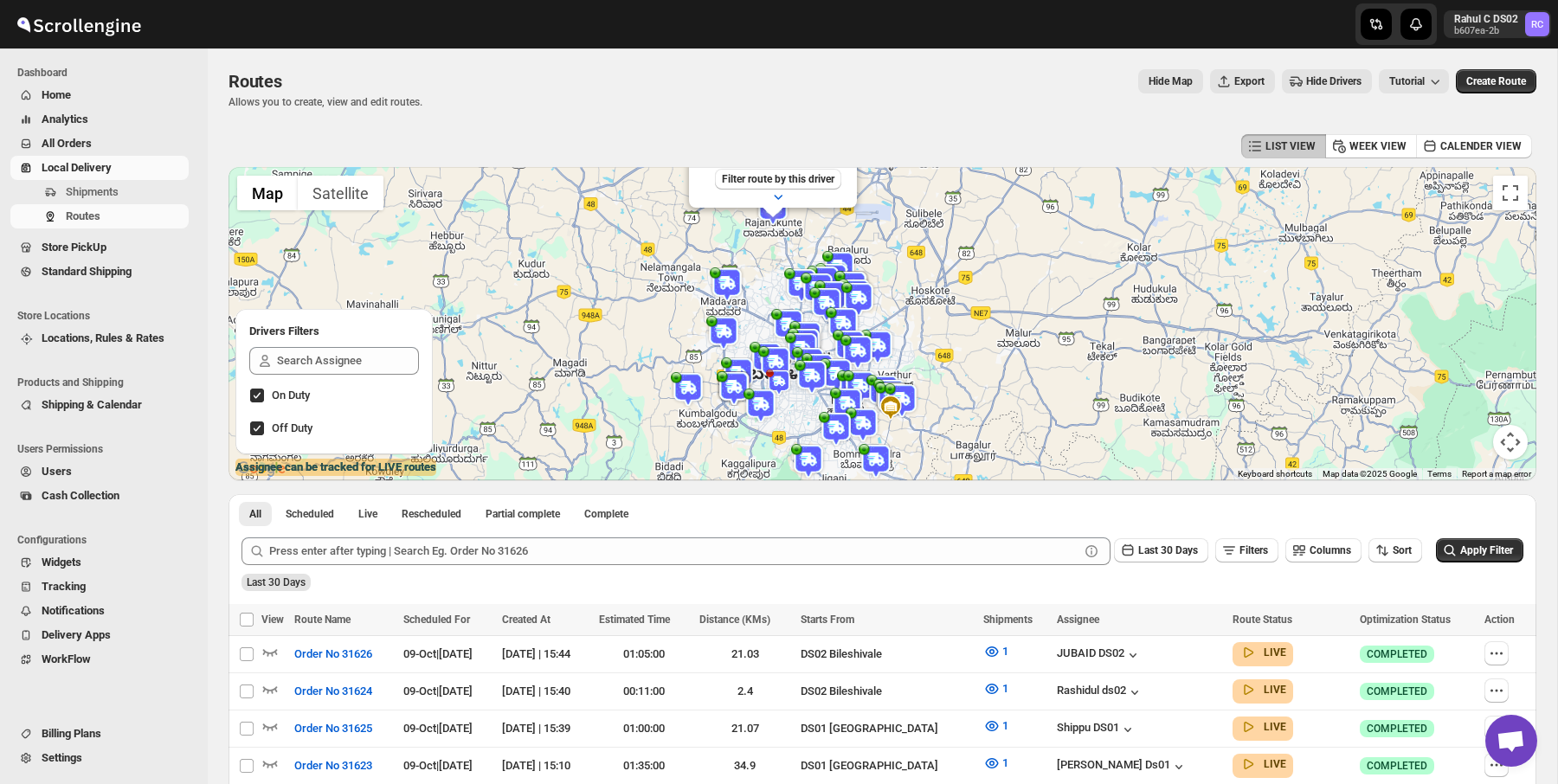
drag, startPoint x: 955, startPoint y: 360, endPoint x: 953, endPoint y: 268, distance: 92.0
click at [953, 268] on div "[PERSON_NAME] DS2 (Driver) Updated at : [DATE] 16:26:08 Filter route by this dr…" at bounding box center [882, 324] width 1308 height 314
click at [730, 330] on img at bounding box center [724, 333] width 35 height 35
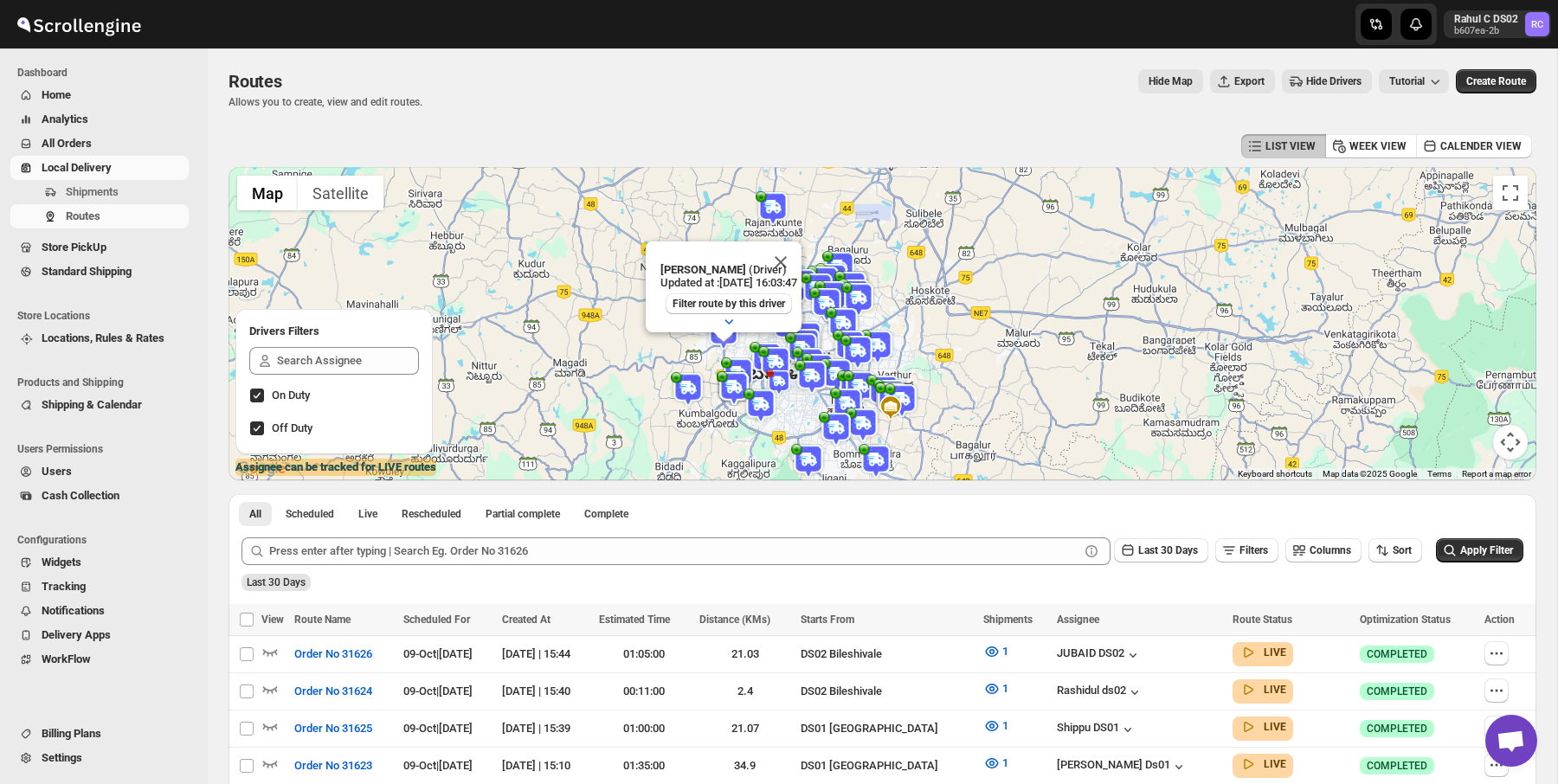
click at [952, 115] on div "Routes. This page is ready Routes Allows you to create, view and edit routes. H…" at bounding box center [882, 89] width 1308 height 82
click at [799, 259] on button "Close" at bounding box center [780, 261] width 41 height 41
click at [897, 119] on div "Routes. This page is ready Routes Allows you to create, view and edit routes. H…" at bounding box center [882, 89] width 1308 height 82
click at [693, 385] on img at bounding box center [688, 390] width 35 height 35
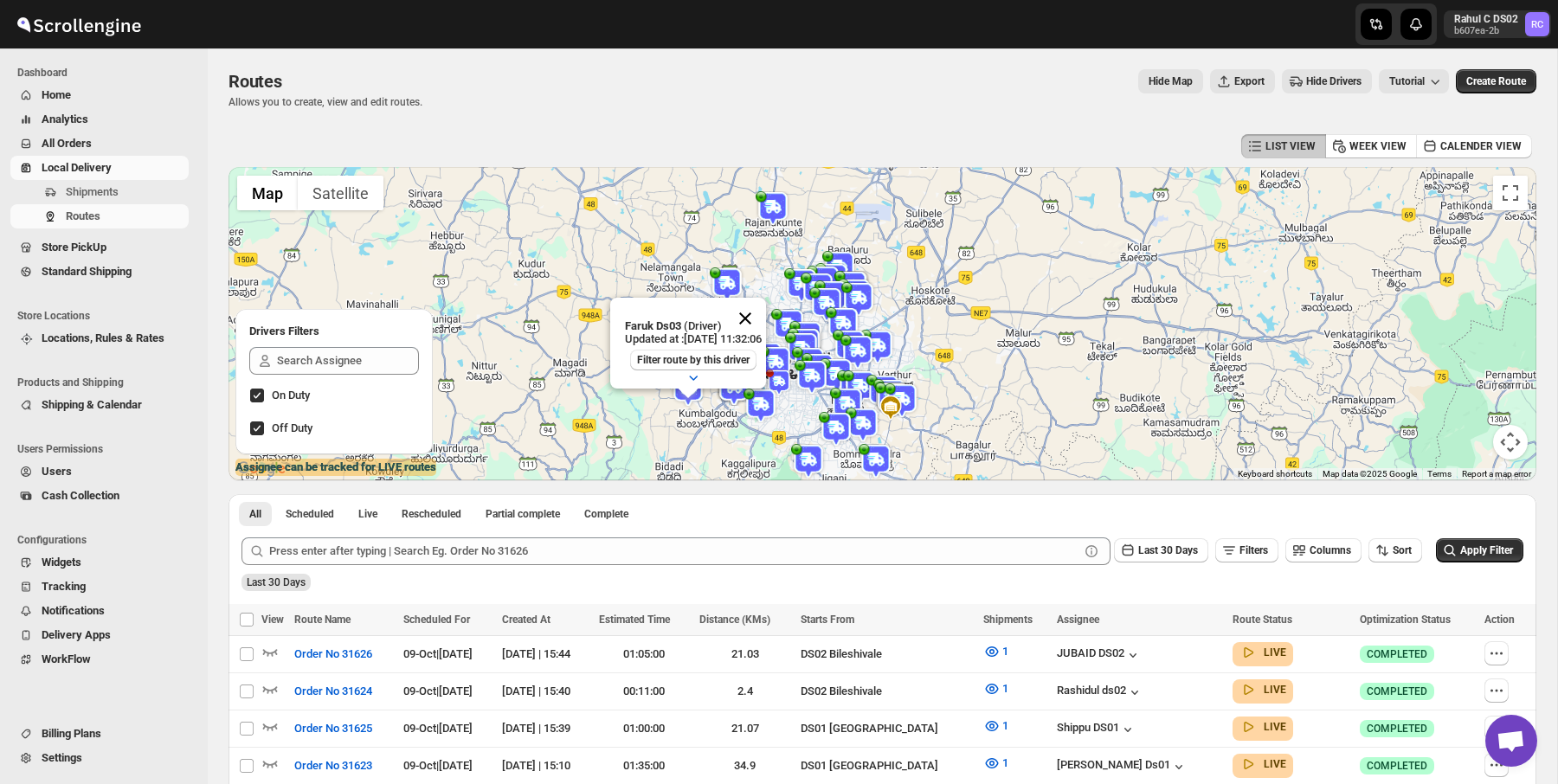
click at [766, 309] on button "Close" at bounding box center [745, 318] width 41 height 41
click at [725, 330] on img at bounding box center [724, 333] width 35 height 35
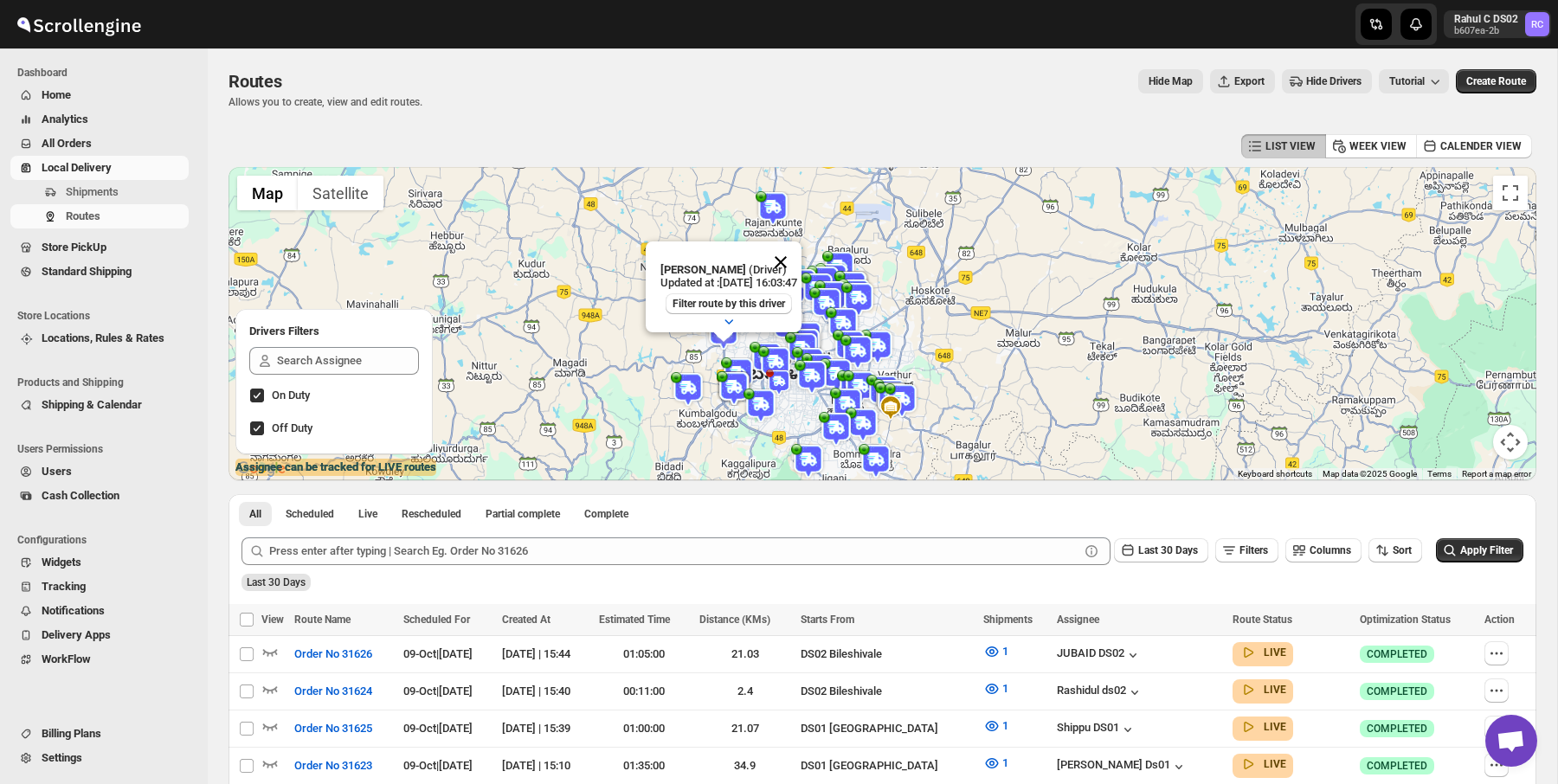
click at [796, 254] on button "Close" at bounding box center [780, 261] width 41 height 41
click at [844, 112] on div "Routes. This page is ready Routes Allows you to create, view and edit routes. H…" at bounding box center [882, 89] width 1308 height 82
click at [718, 329] on img at bounding box center [724, 333] width 35 height 35
click at [795, 253] on button "Close" at bounding box center [780, 261] width 41 height 41
click at [845, 317] on img at bounding box center [843, 325] width 35 height 35
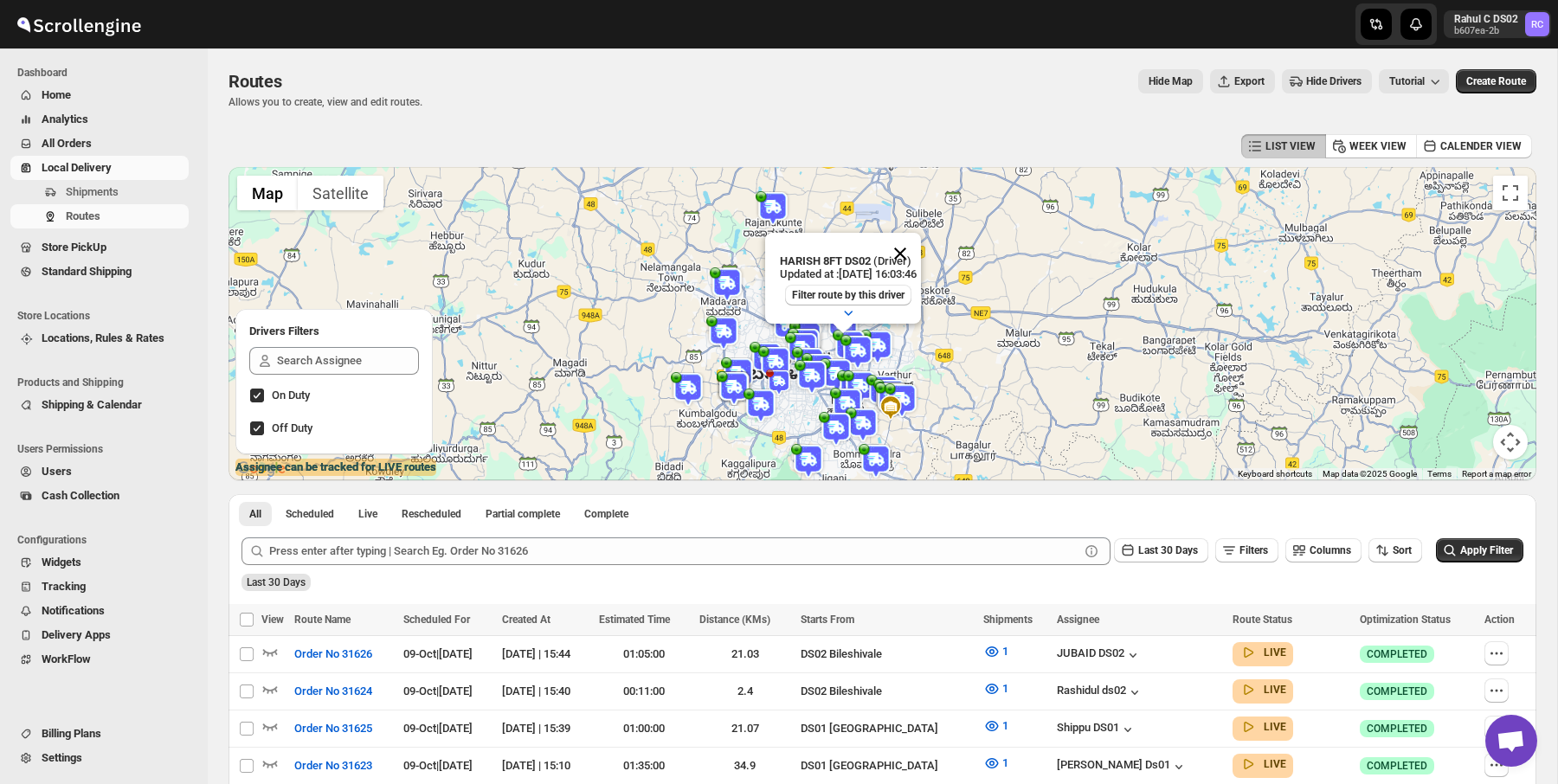
click at [921, 249] on button "Close" at bounding box center [900, 253] width 41 height 41
click at [844, 389] on img at bounding box center [847, 405] width 35 height 35
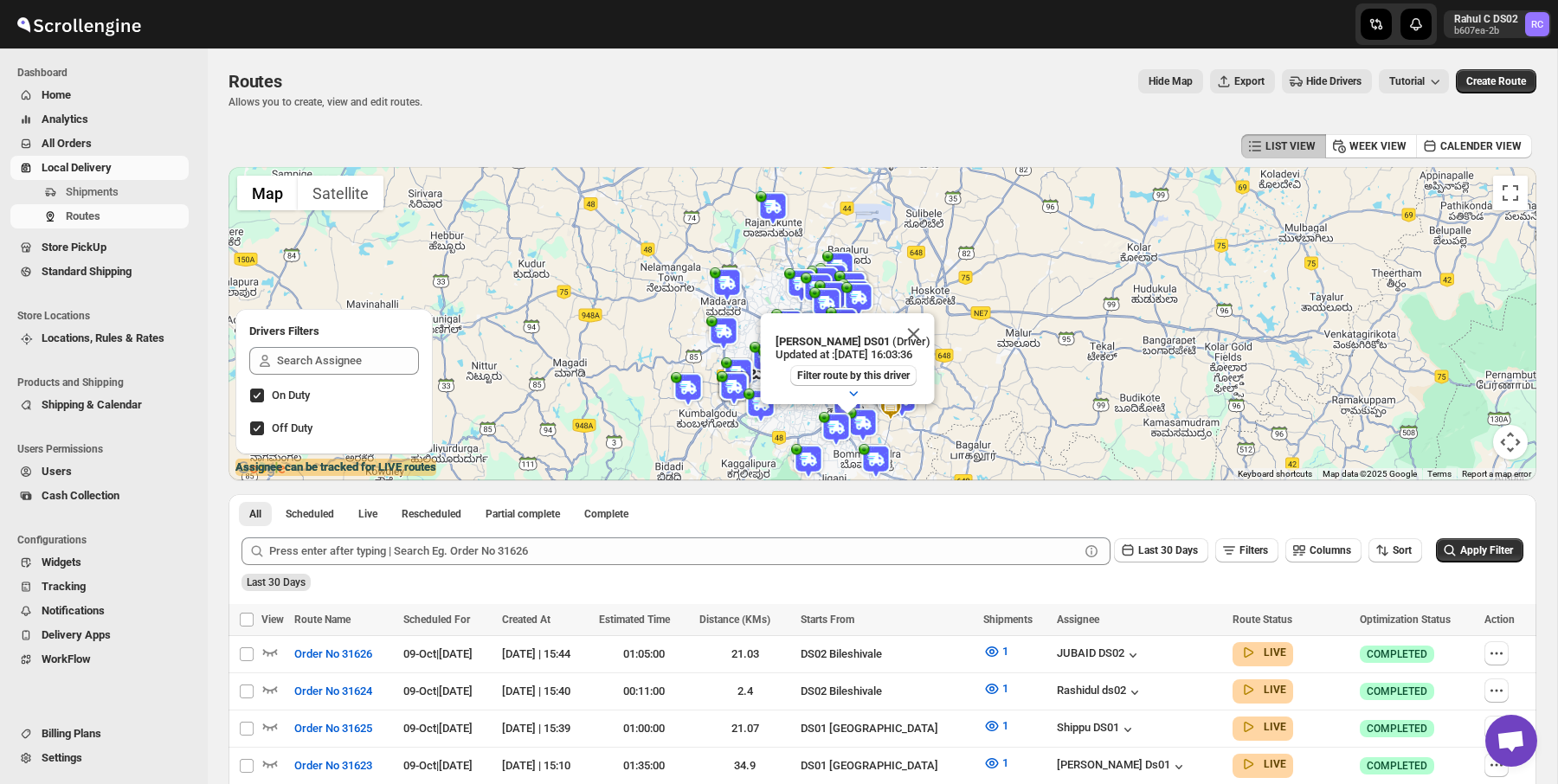
click at [899, 130] on div "LIST VIEW WEEK VIEW CALENDER VIEW" at bounding box center [882, 147] width 1308 height 33
click at [1306, 83] on span "Hide Drivers" at bounding box center [1333, 81] width 55 height 14
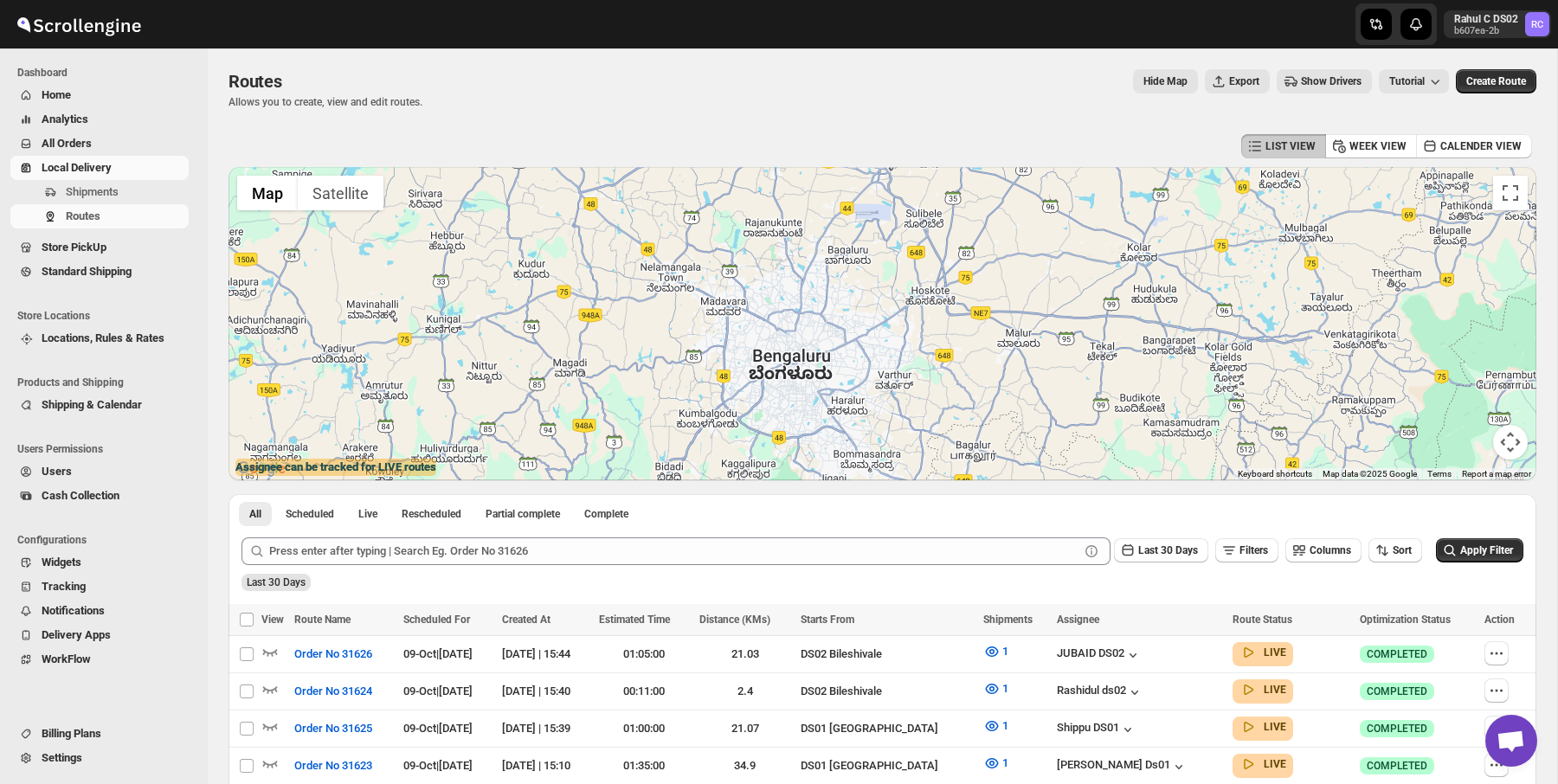
click at [1300, 83] on span "Show Drivers" at bounding box center [1331, 81] width 61 height 14
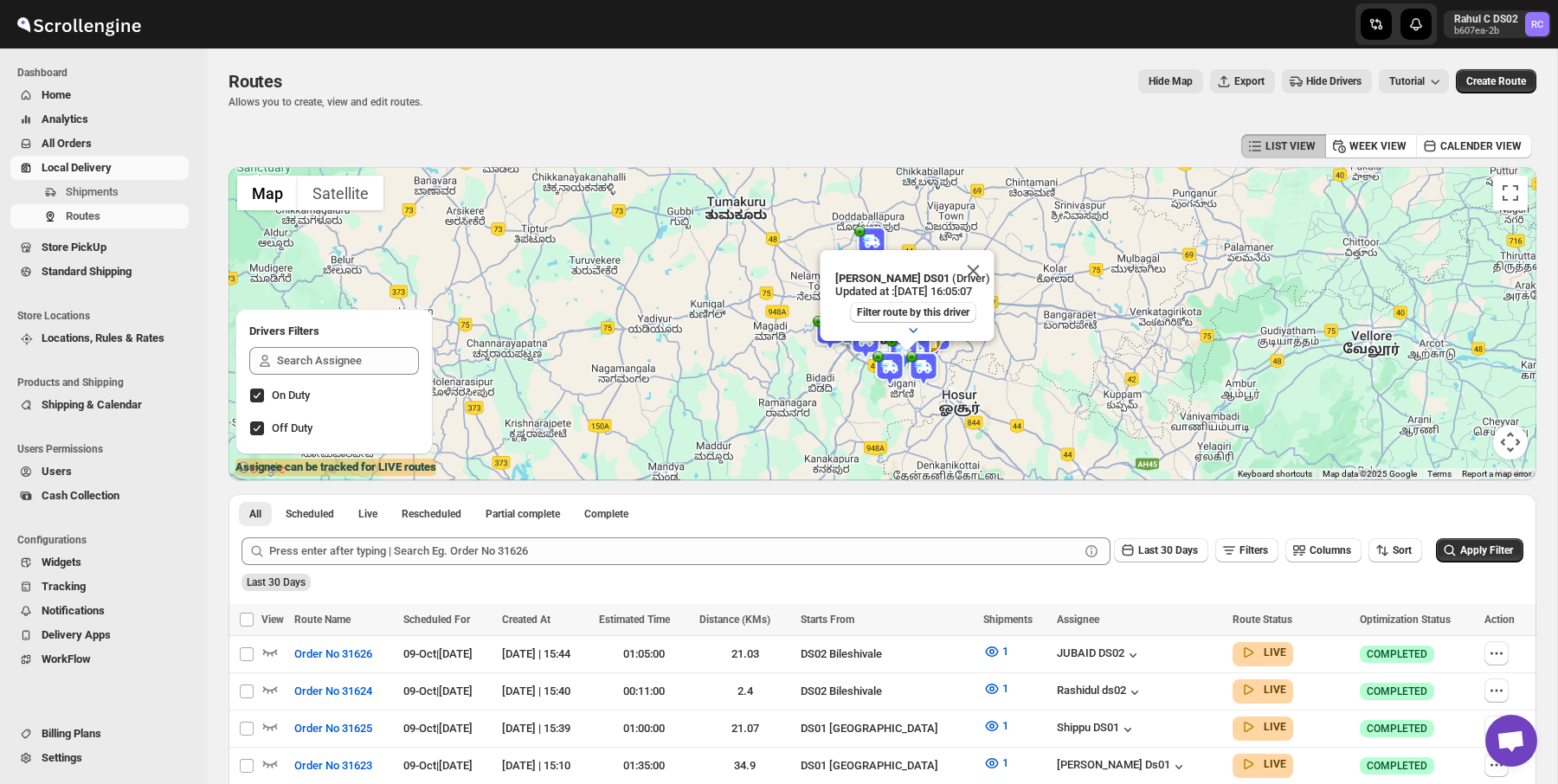
click at [892, 373] on img at bounding box center [889, 369] width 35 height 35
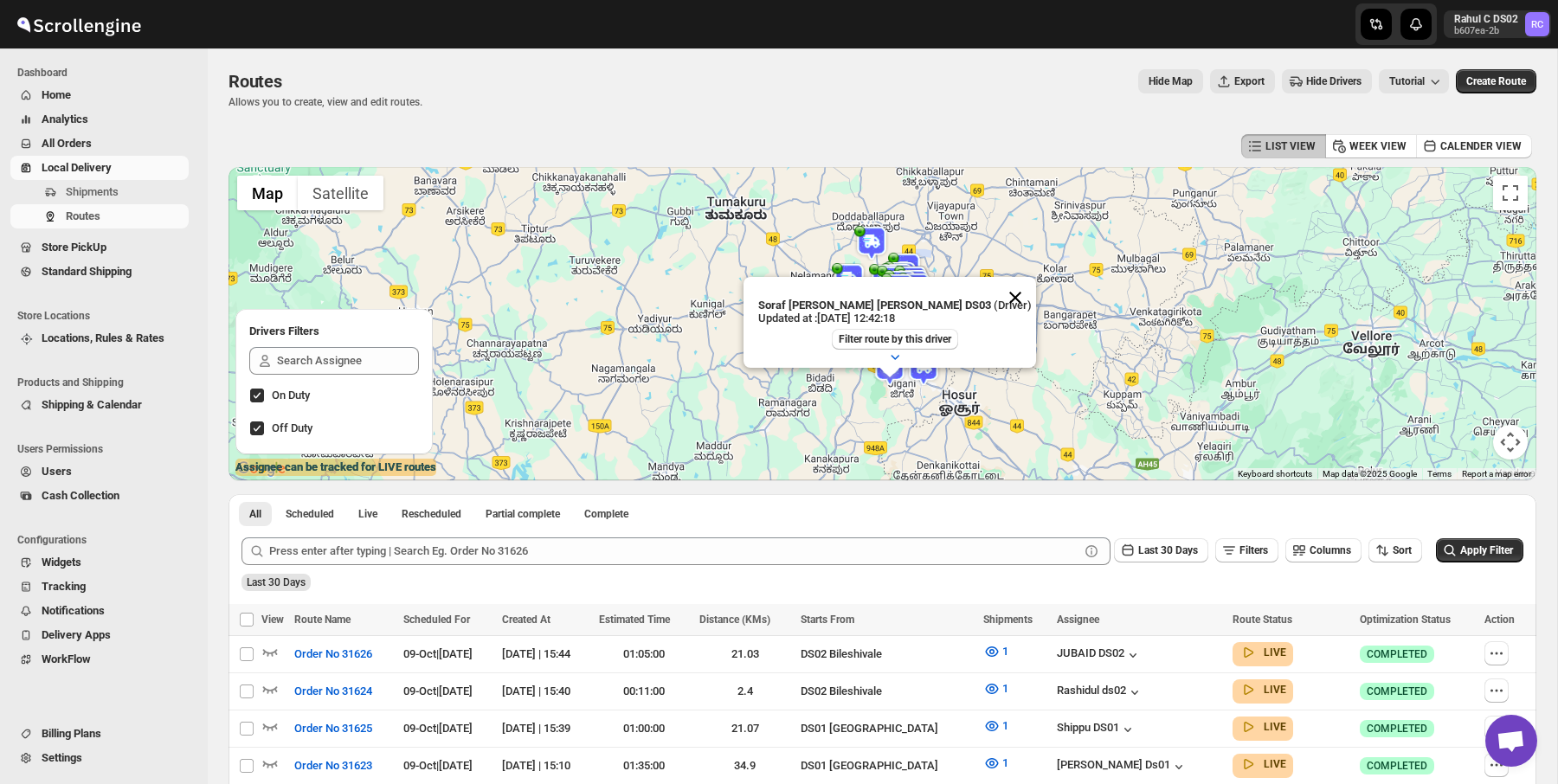
click at [994, 291] on button "Close" at bounding box center [1014, 297] width 41 height 41
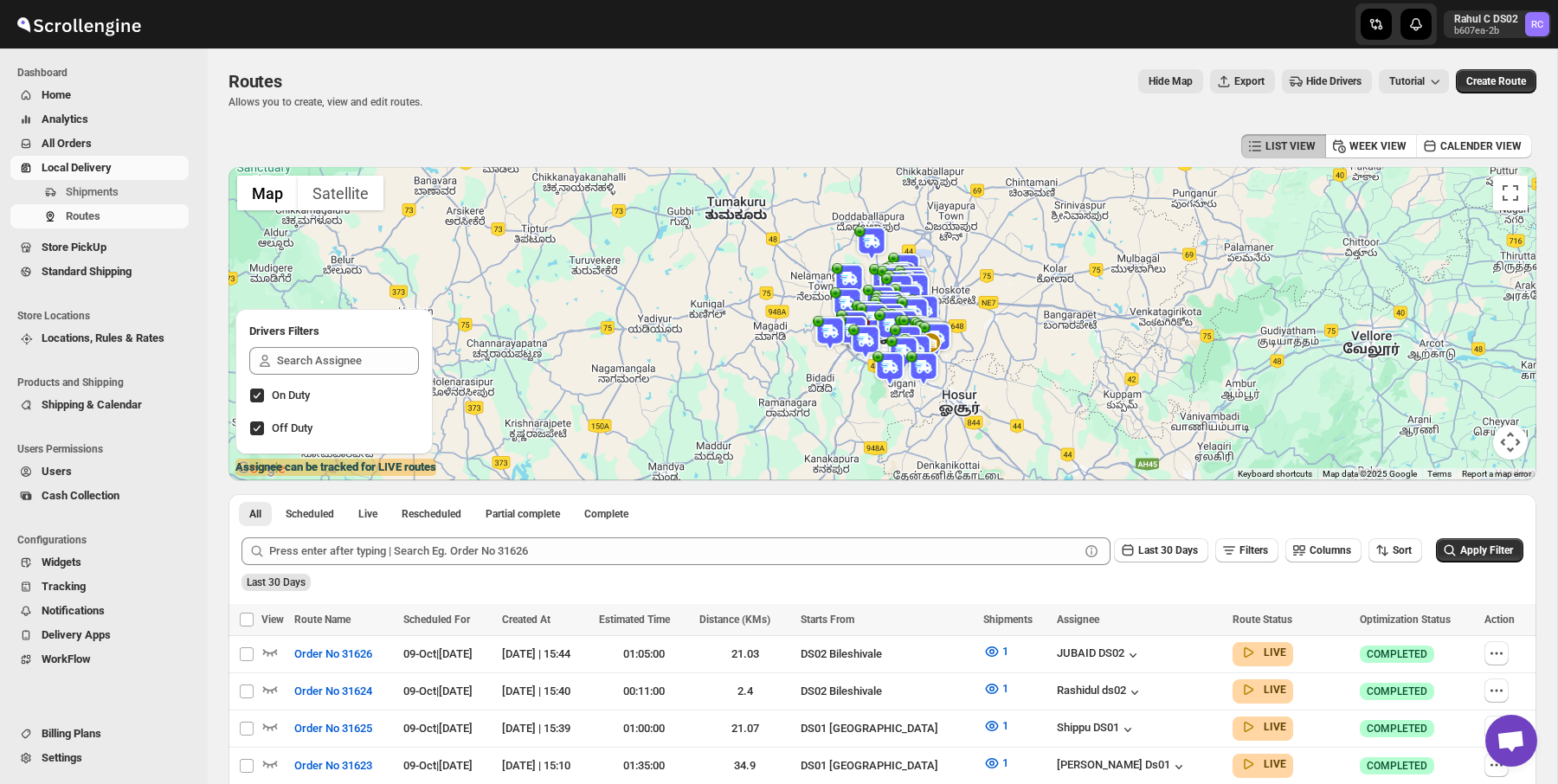
click at [864, 306] on img at bounding box center [873, 320] width 35 height 35
click at [829, 336] on img at bounding box center [830, 333] width 35 height 35
click at [890, 372] on img at bounding box center [889, 369] width 35 height 35
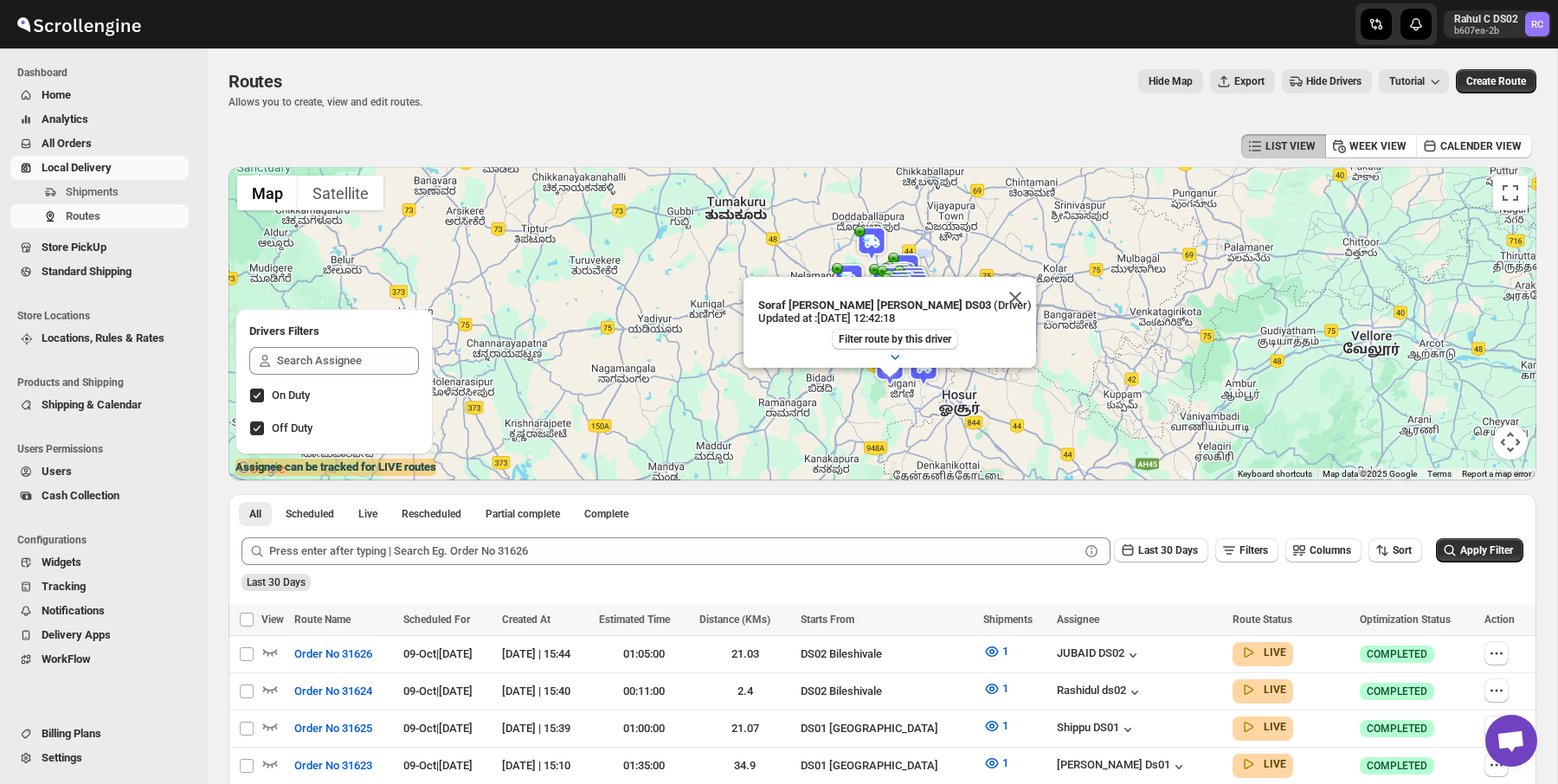
click at [903, 264] on img at bounding box center [898, 281] width 35 height 35
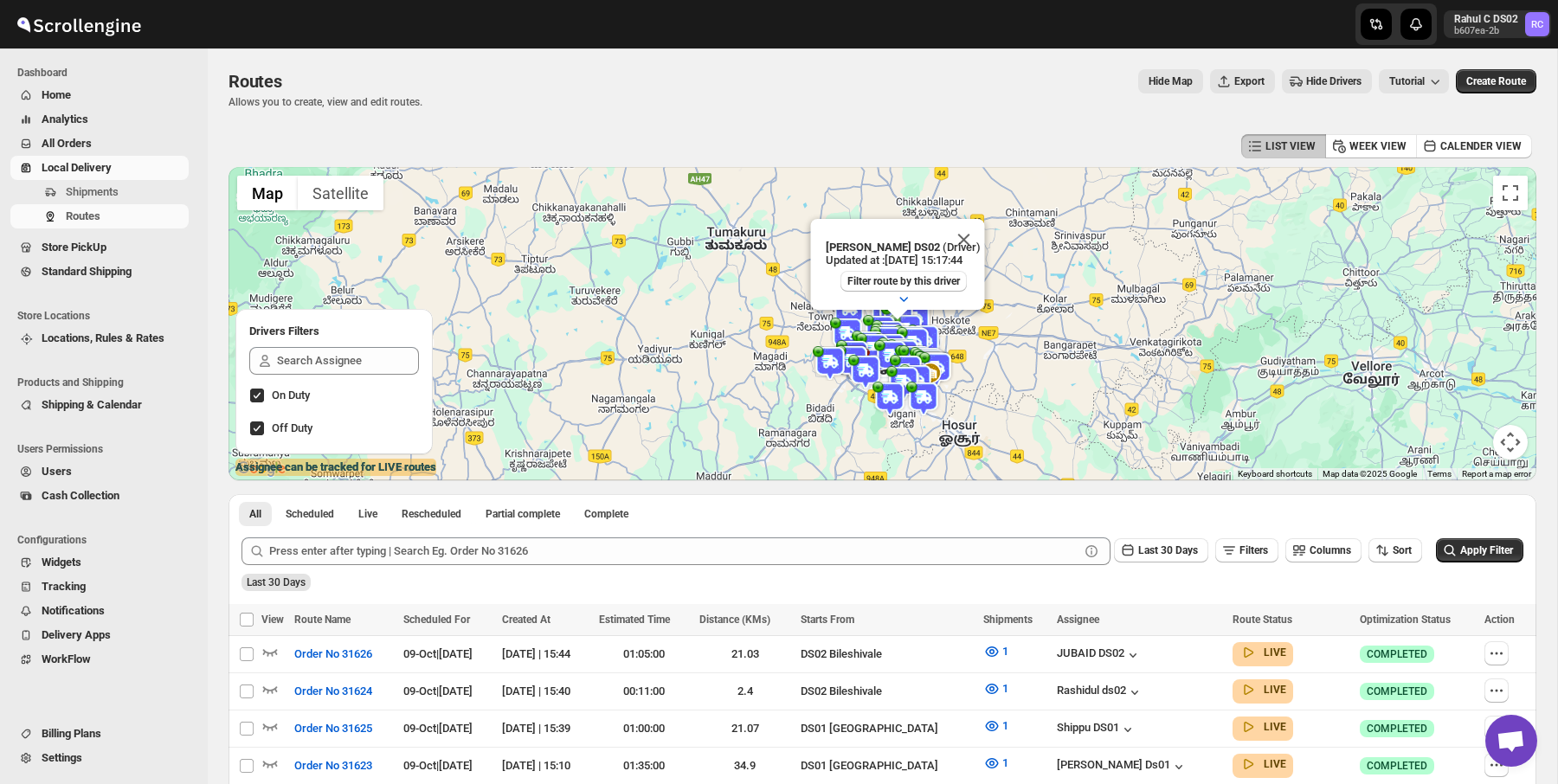
click at [875, 345] on img at bounding box center [891, 358] width 35 height 35
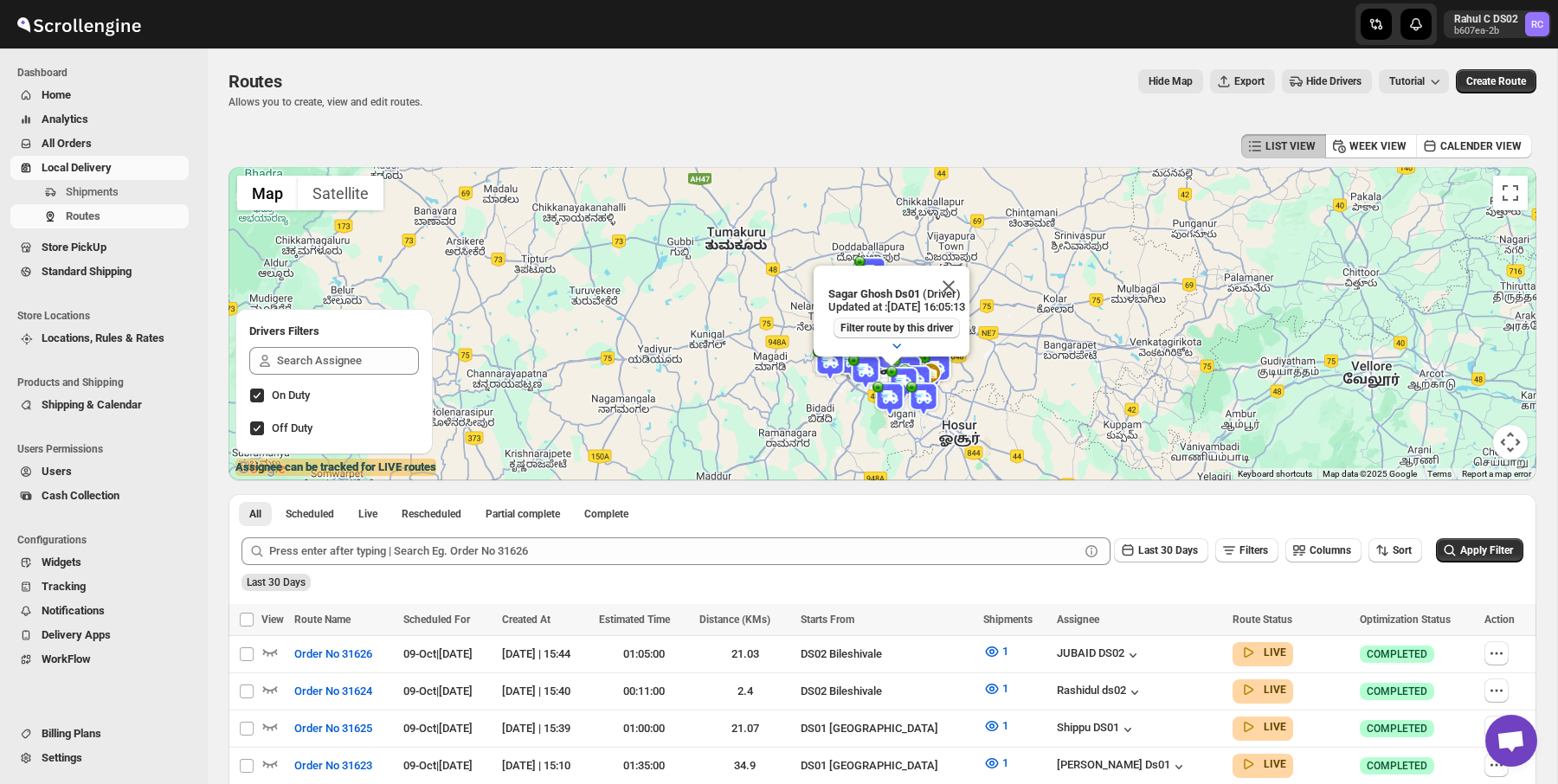
click at [922, 337] on button "Filter route by this driver" at bounding box center [897, 327] width 127 height 21
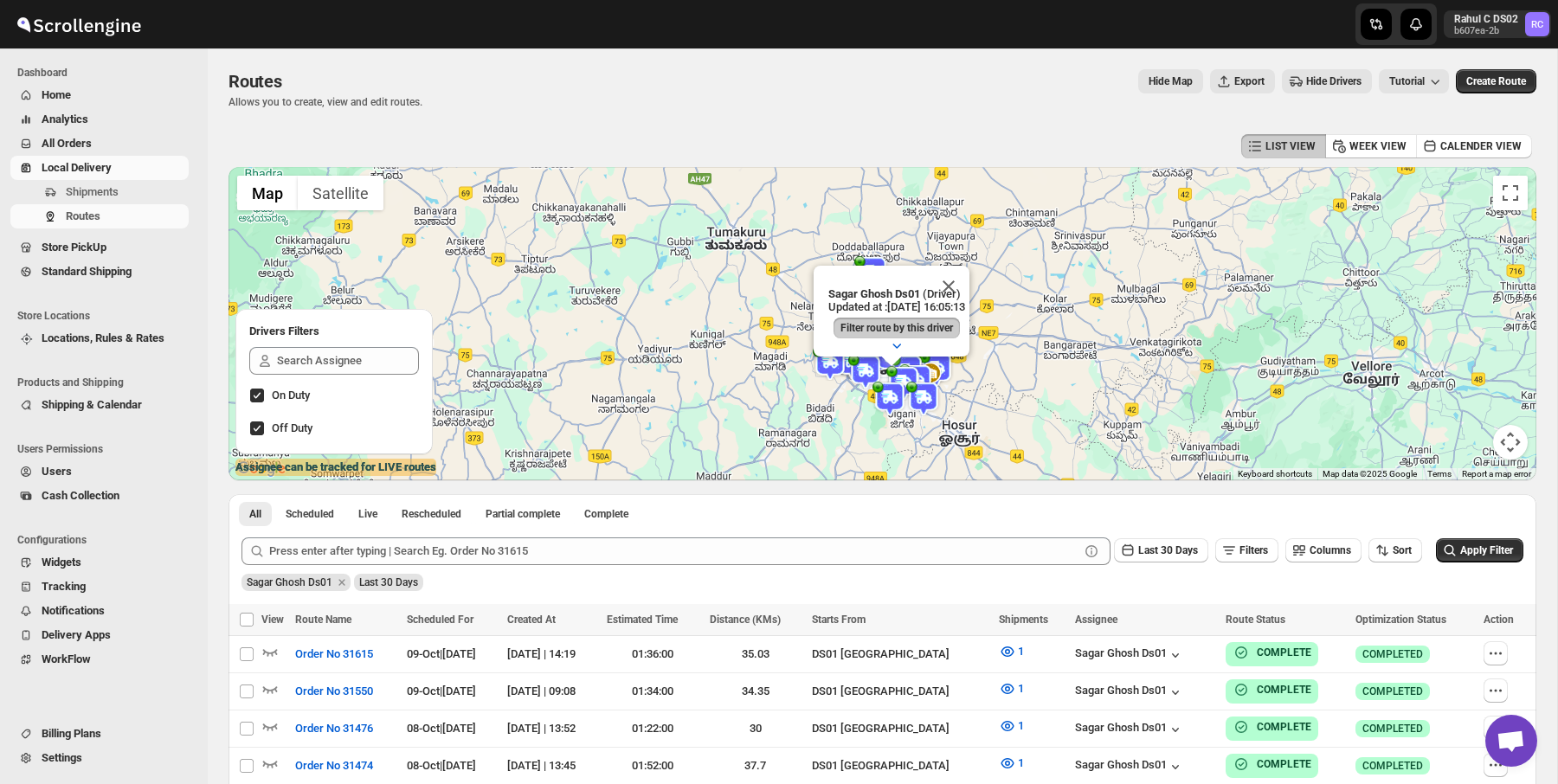
click at [858, 365] on img at bounding box center [866, 372] width 35 height 35
